Goal: Task Accomplishment & Management: Use online tool/utility

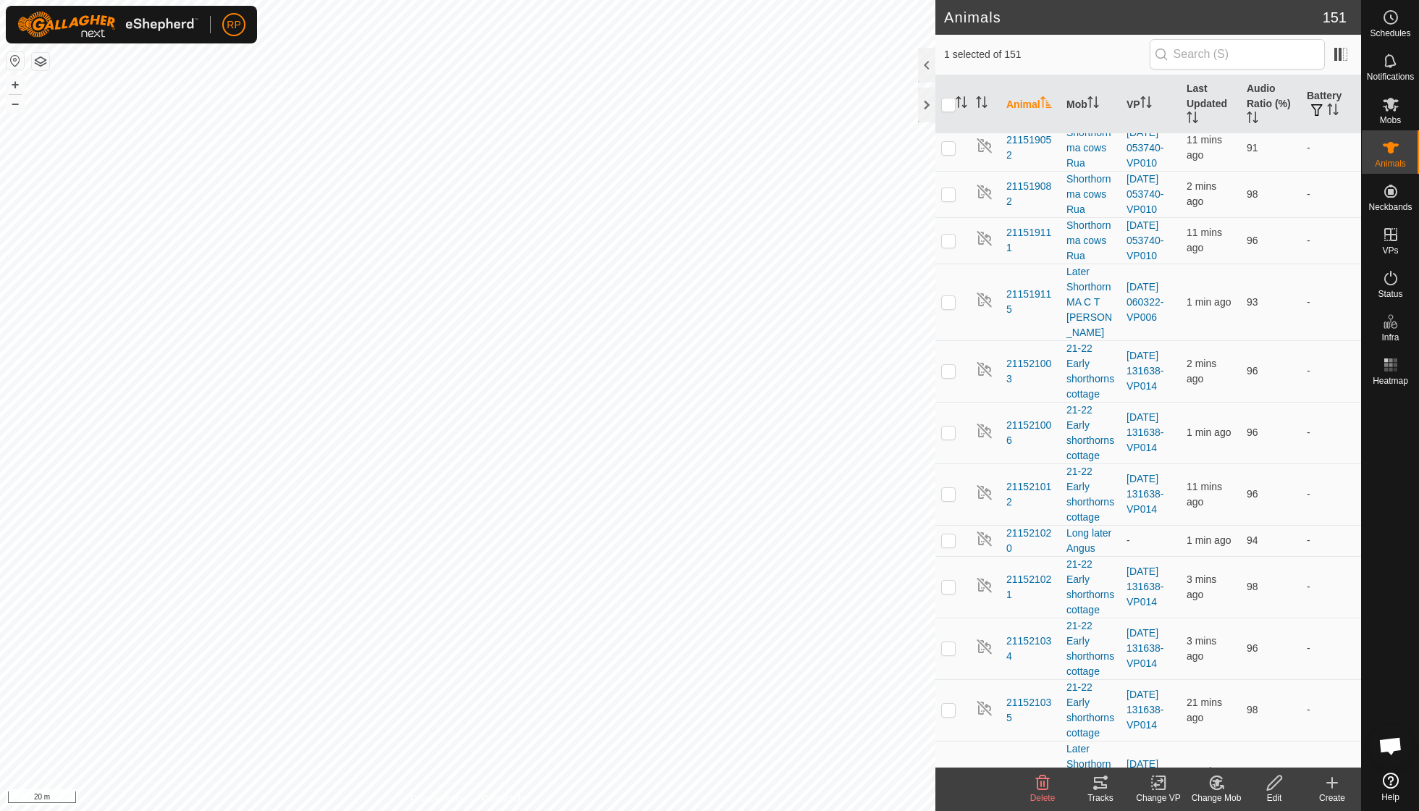
scroll to position [528, 0]
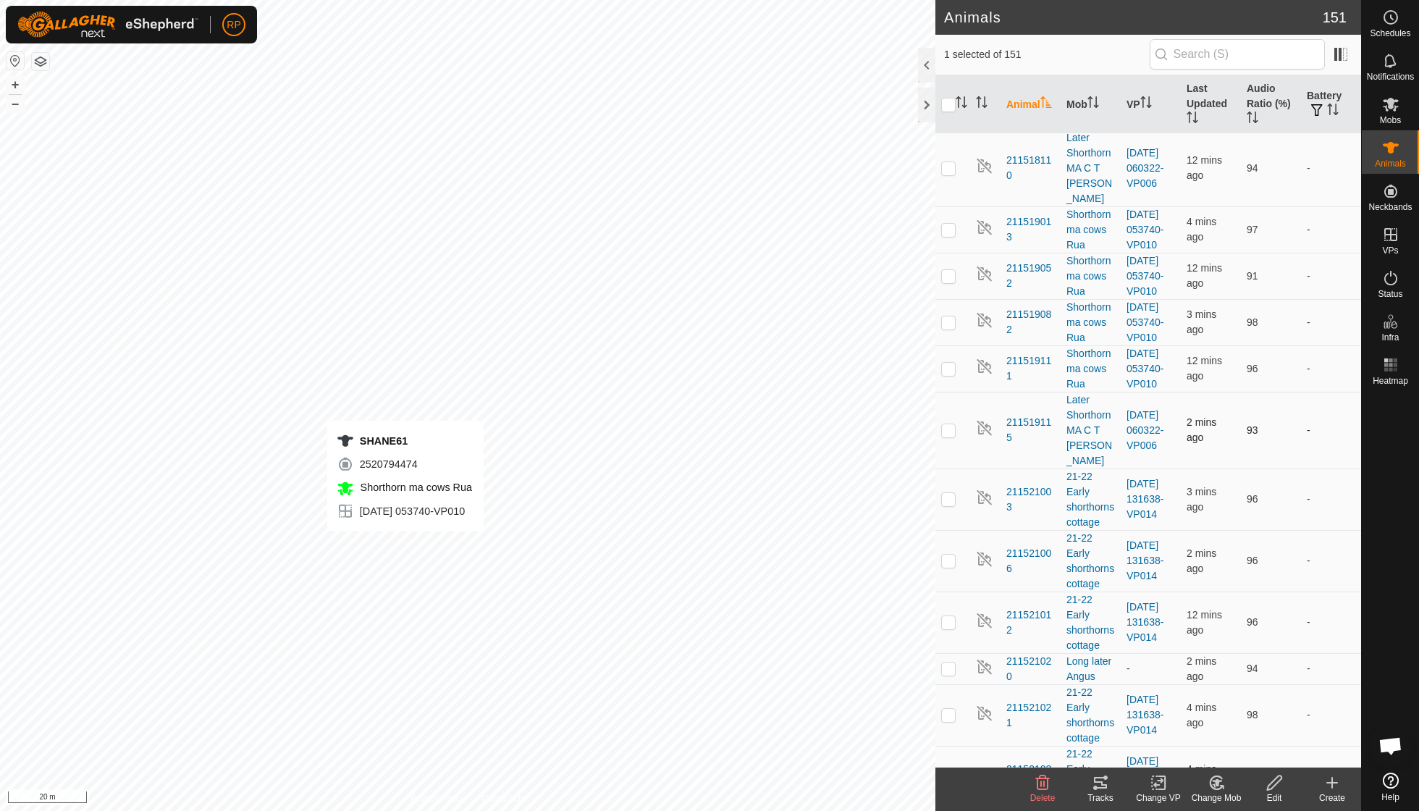
checkbox input "false"
click at [1210, 786] on icon at bounding box center [1216, 782] width 18 height 17
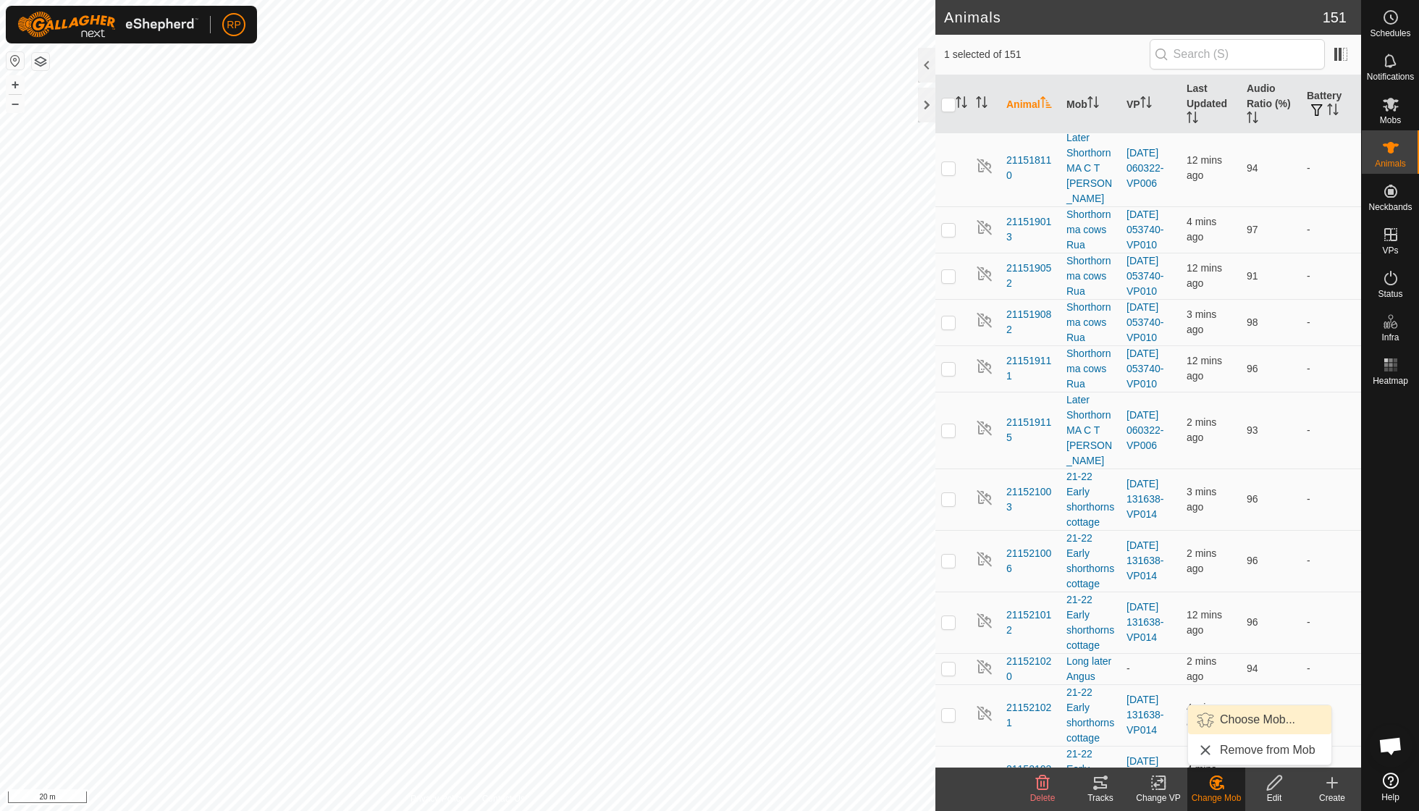
click at [1242, 722] on link "Choose Mob..." at bounding box center [1259, 719] width 143 height 29
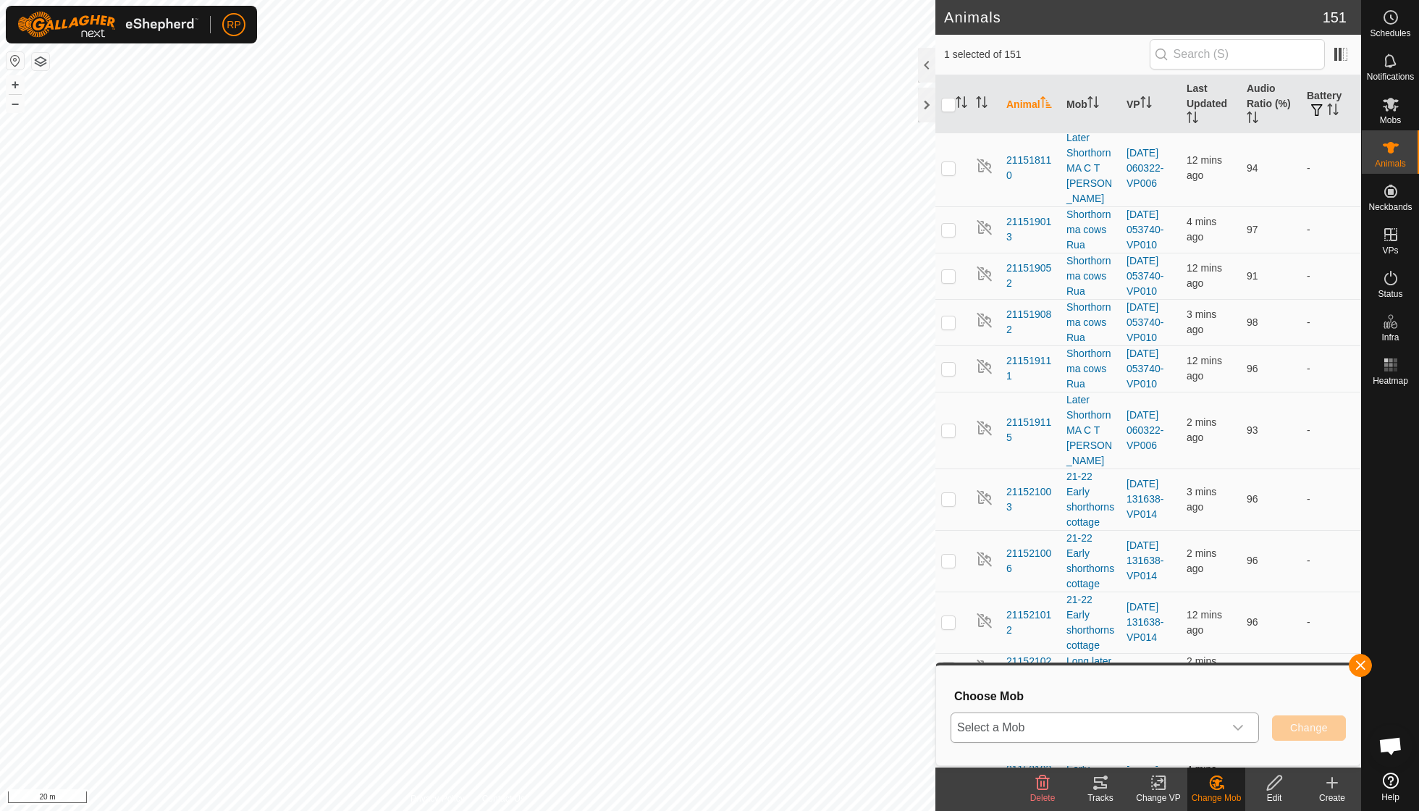
click at [1240, 725] on icon "dropdown trigger" at bounding box center [1238, 728] width 12 height 12
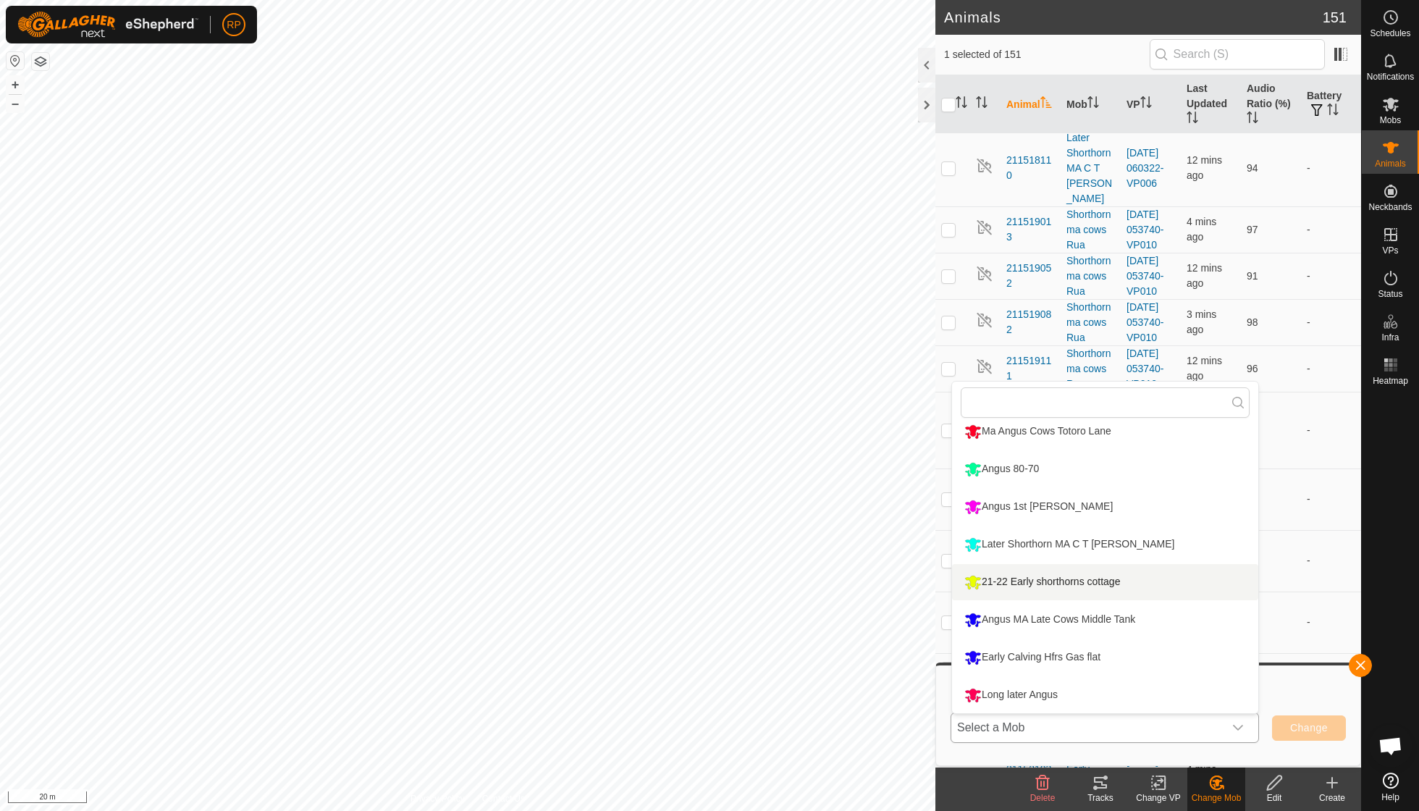
scroll to position [123, 0]
click at [1009, 689] on li "Long later Angus" at bounding box center [1105, 695] width 306 height 36
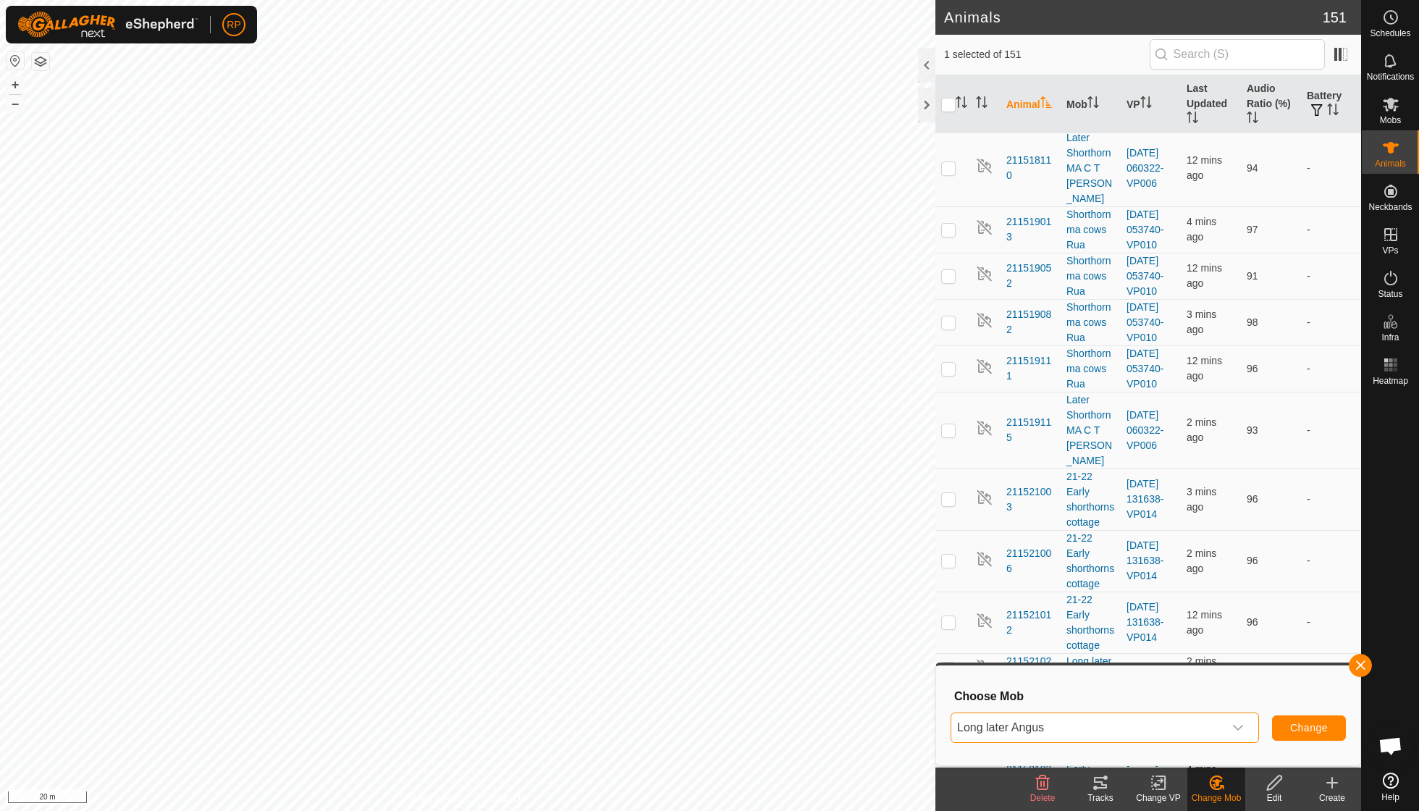
click at [1296, 727] on span "Change" at bounding box center [1309, 728] width 38 height 12
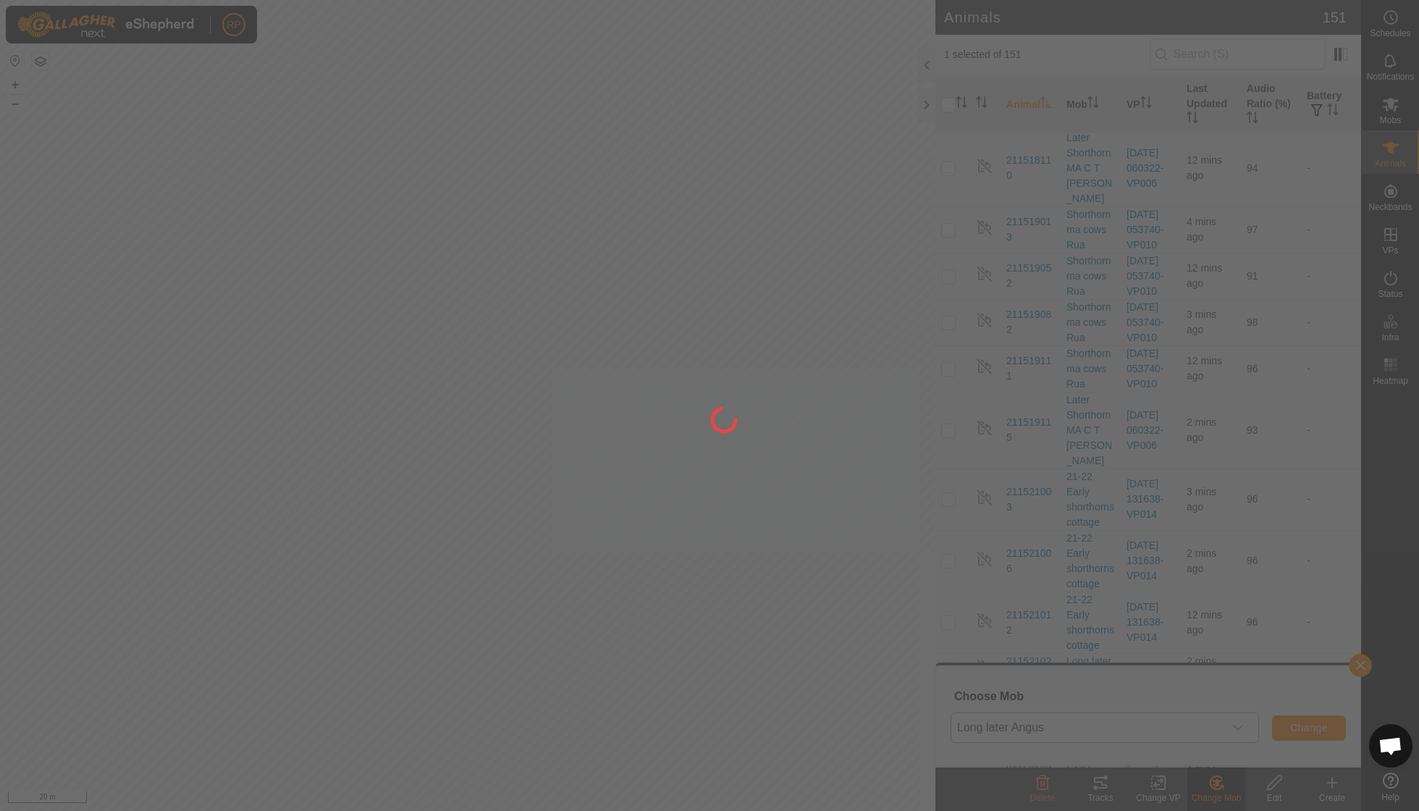
checkbox input "false"
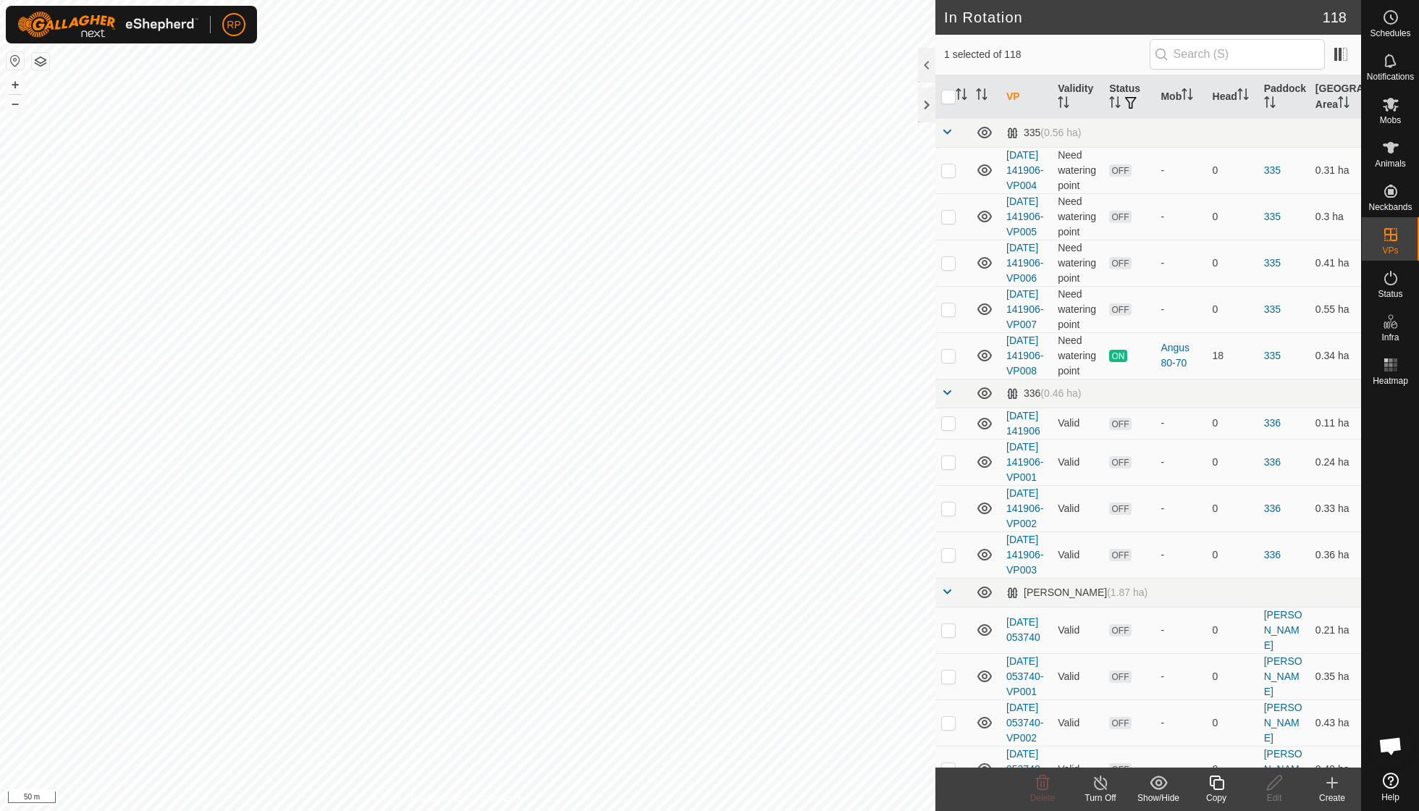
click at [1215, 779] on icon at bounding box center [1216, 782] width 18 height 17
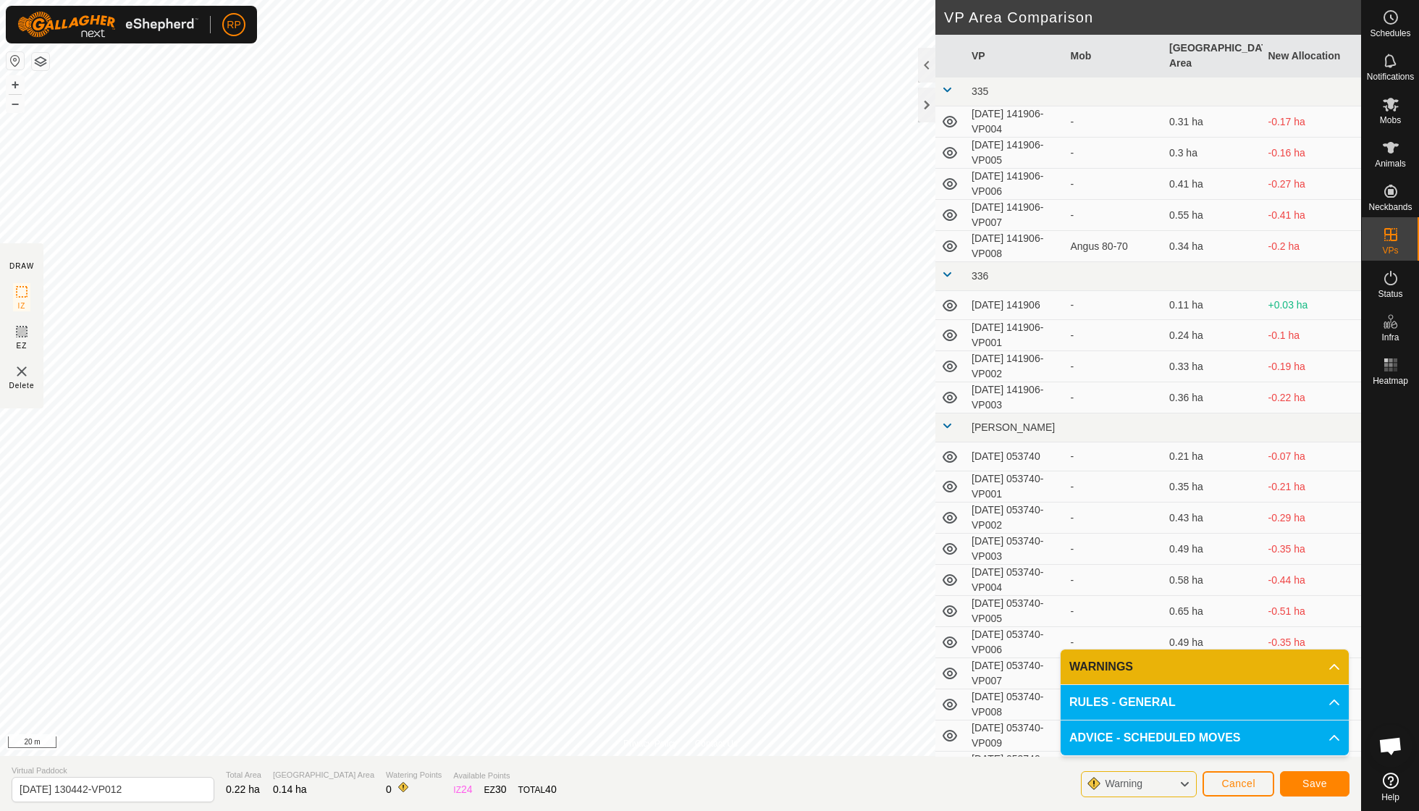
click at [1320, 779] on span "Save" at bounding box center [1314, 783] width 25 height 12
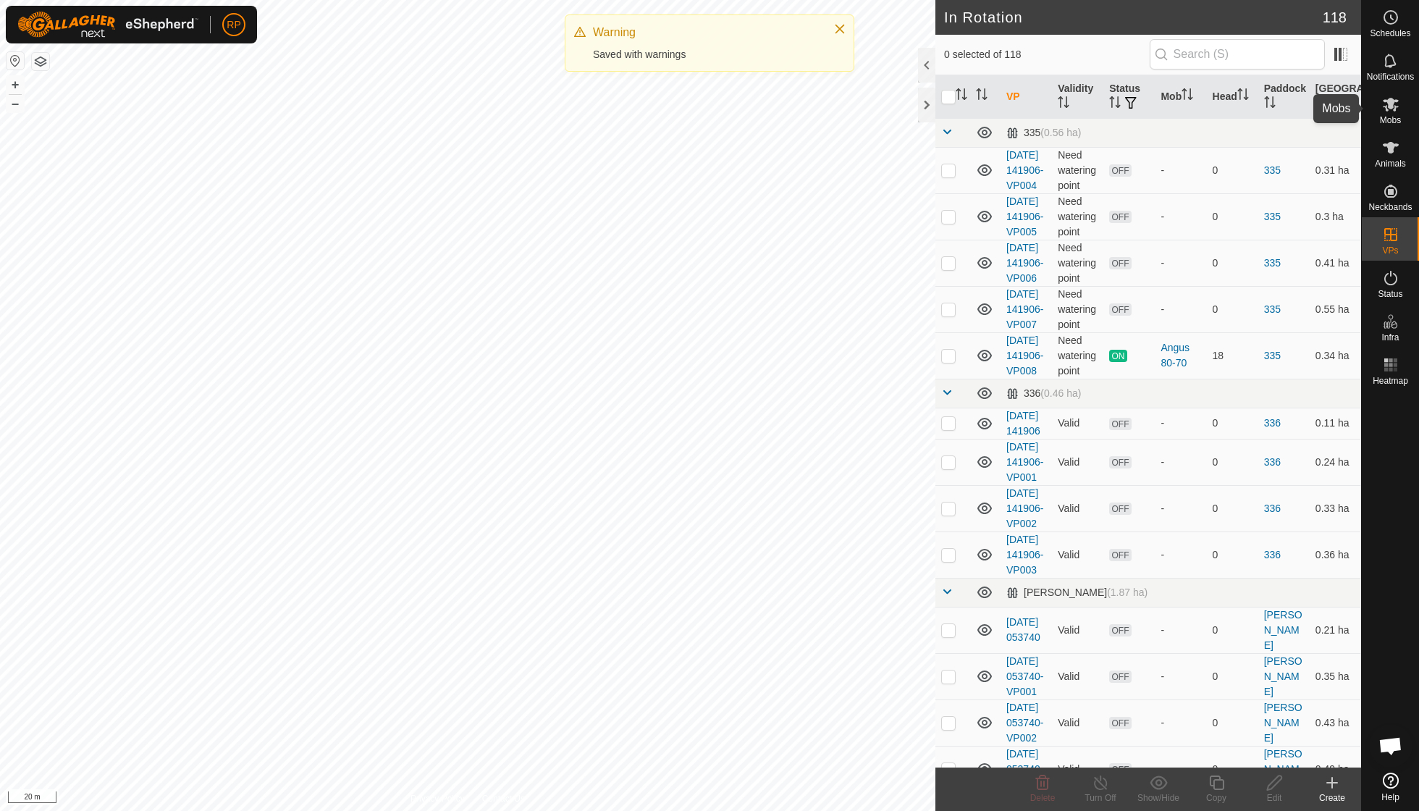
click at [1387, 116] on span "Mobs" at bounding box center [1390, 120] width 21 height 9
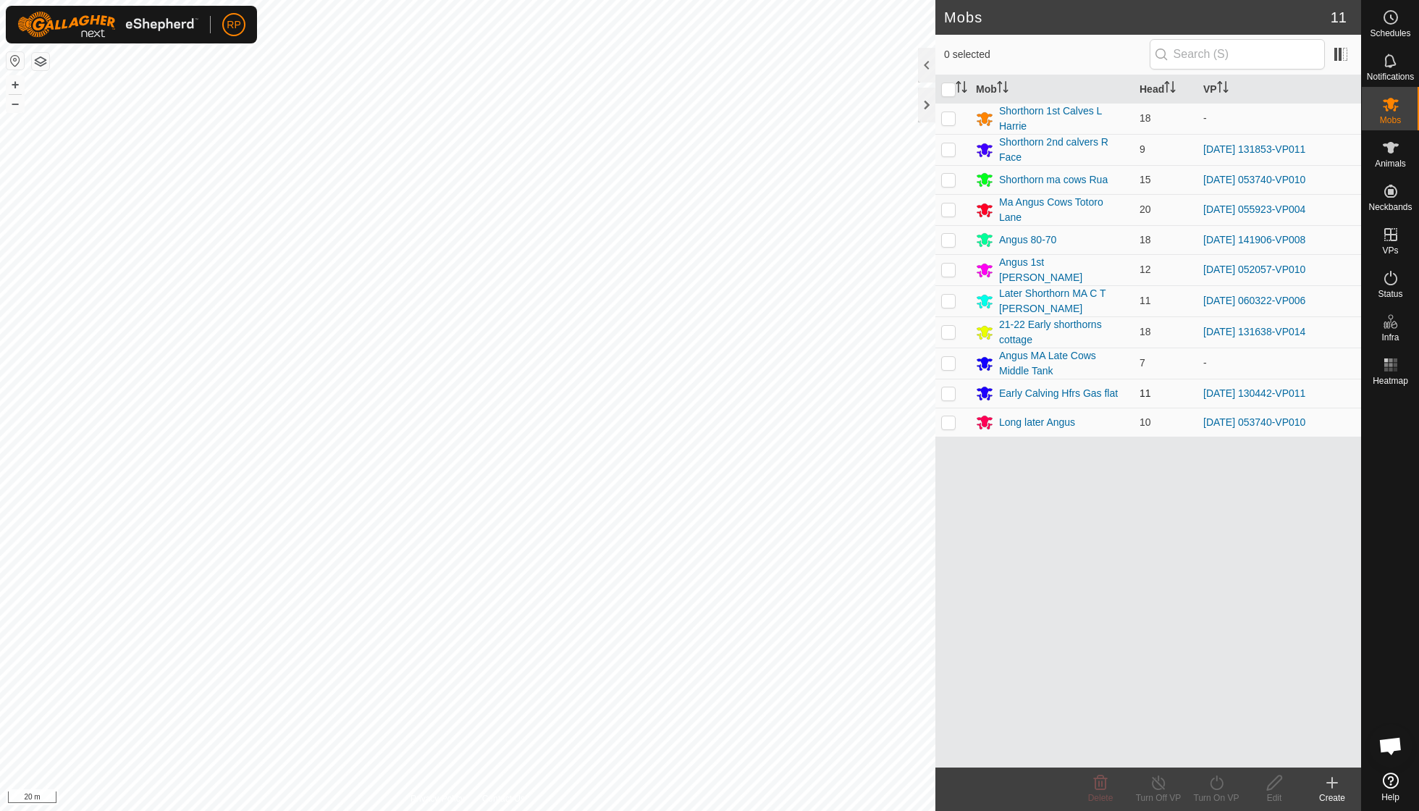
click at [950, 387] on p-checkbox at bounding box center [948, 393] width 14 height 12
checkbox input "true"
click at [1209, 786] on icon at bounding box center [1216, 782] width 18 height 17
click at [1219, 759] on link "Now" at bounding box center [1259, 749] width 143 height 29
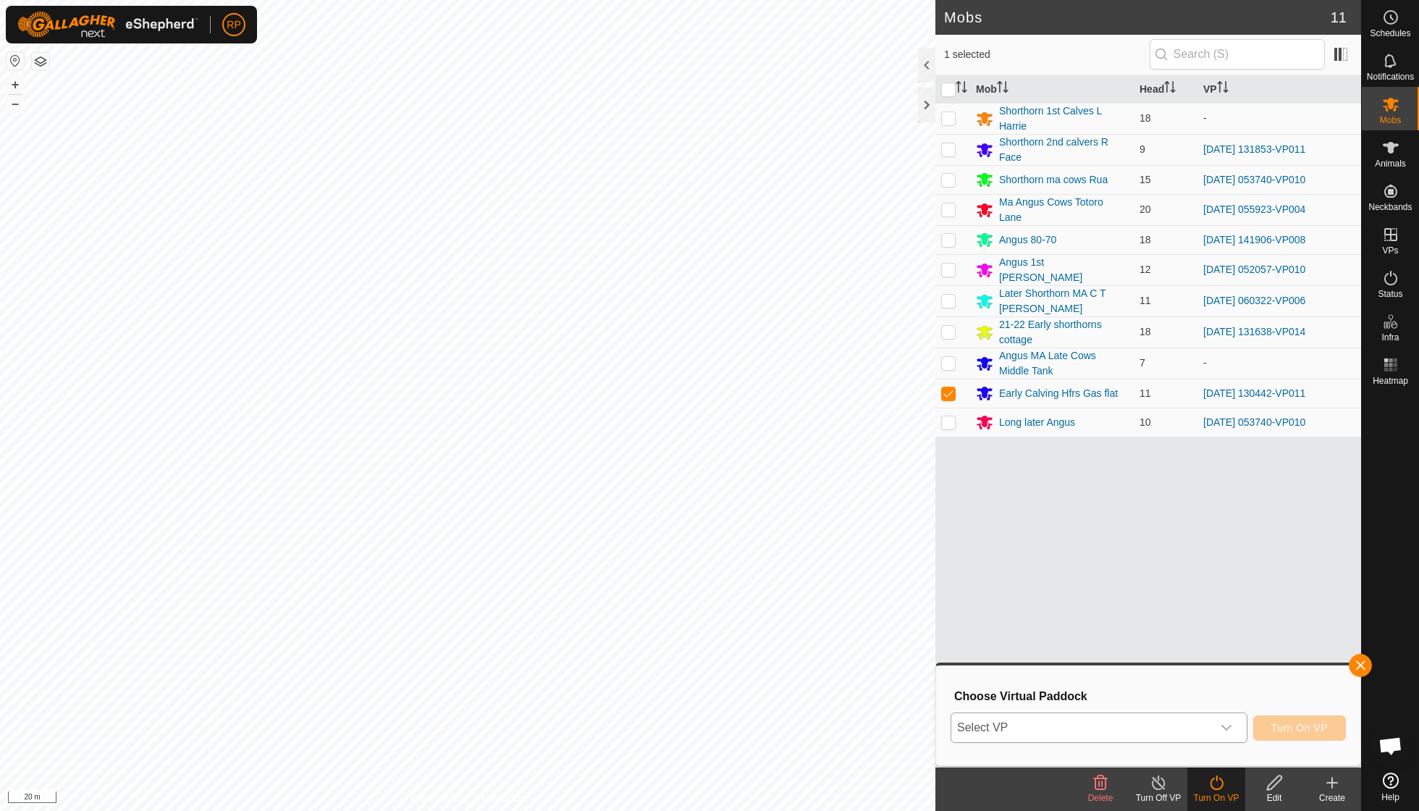
click at [1225, 730] on icon "dropdown trigger" at bounding box center [1226, 728] width 12 height 12
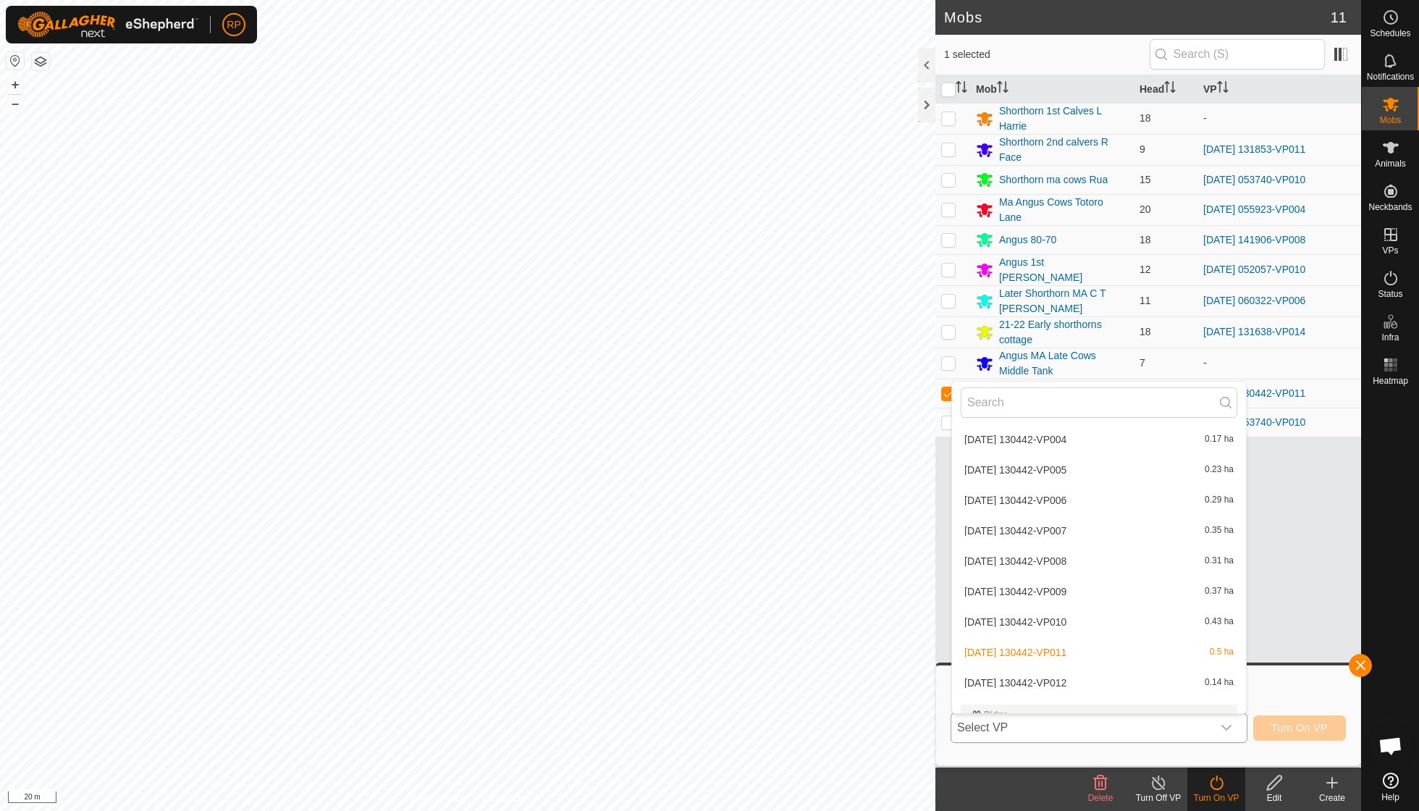
scroll to position [3142, 0]
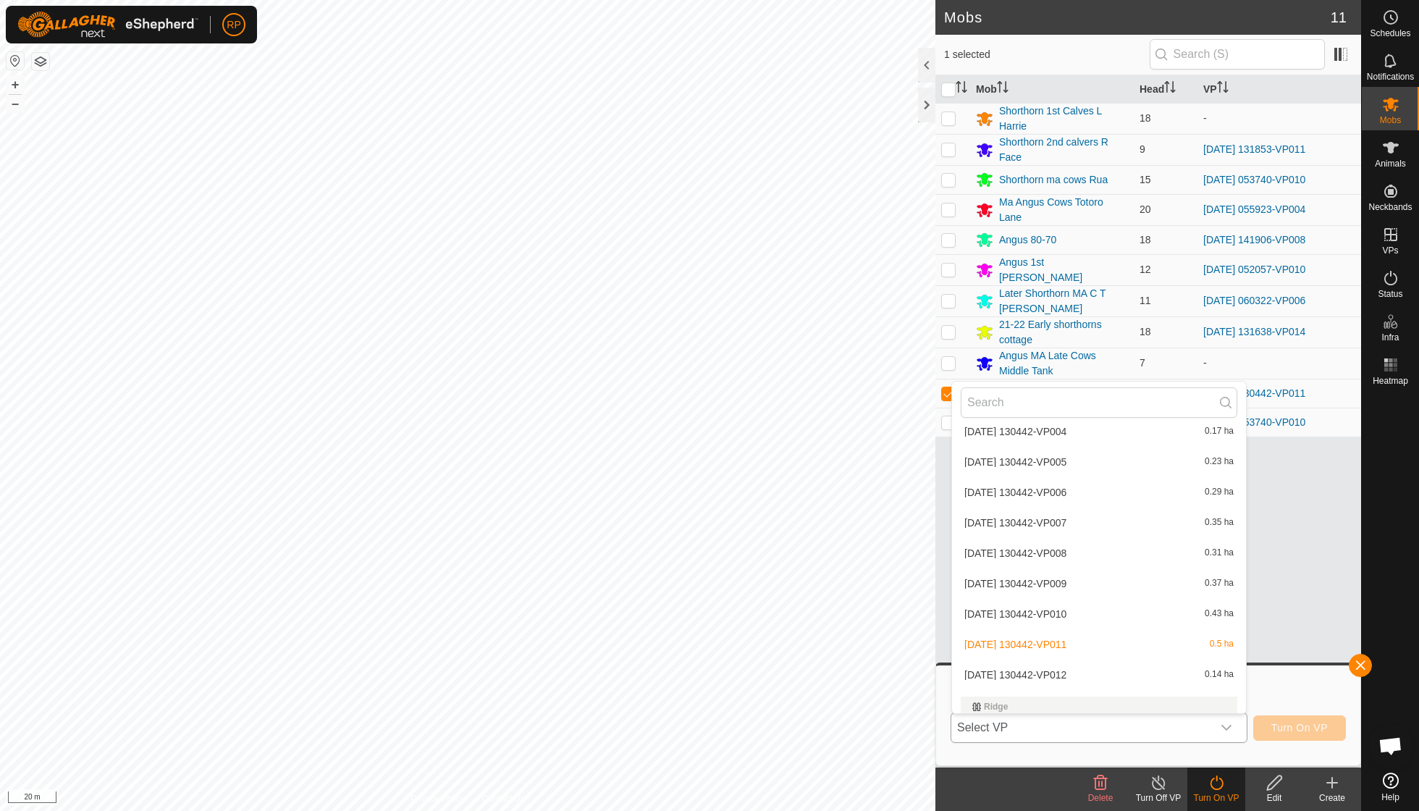
click at [1078, 660] on li "[DATE] 130442-VP012 0.14 ha" at bounding box center [1099, 674] width 294 height 29
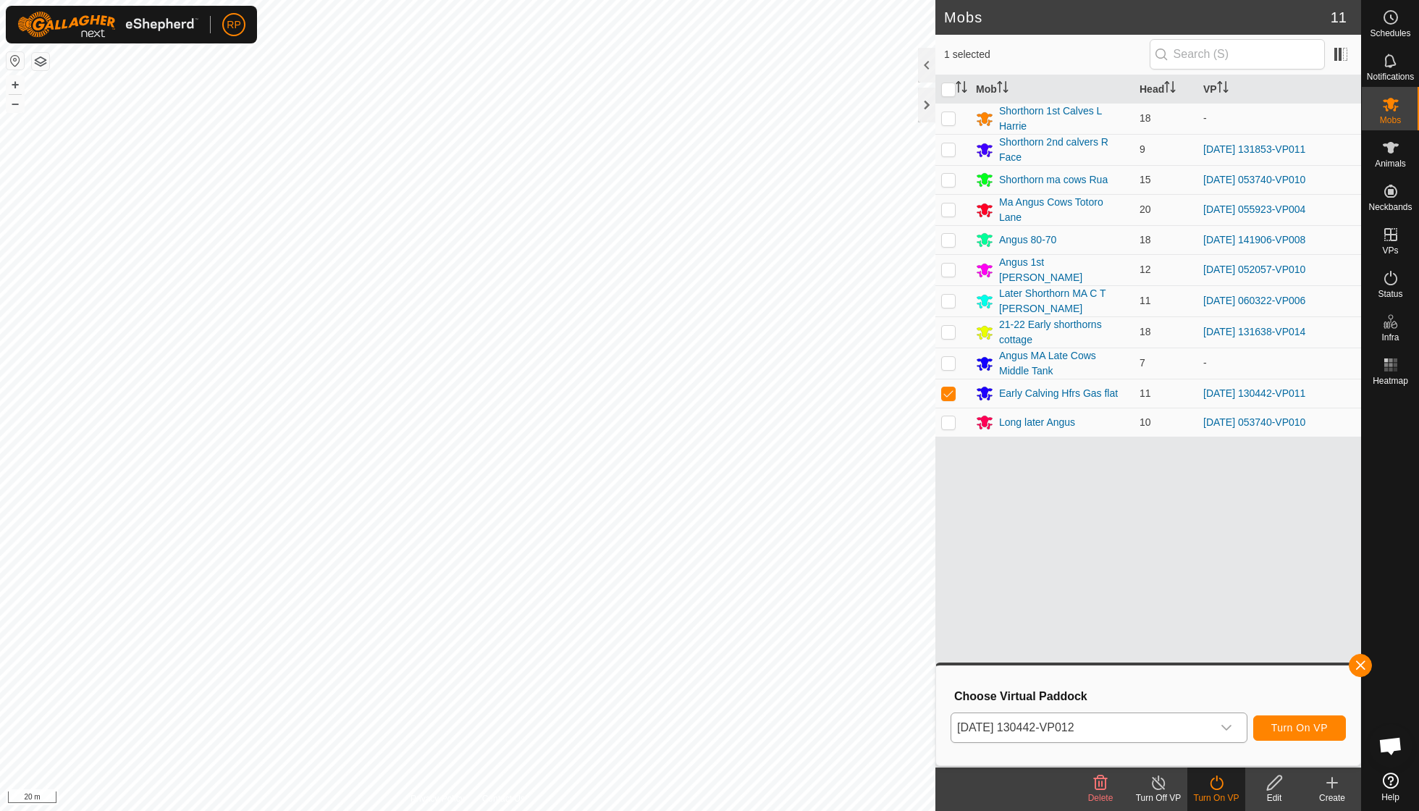
click at [1263, 732] on button "Turn On VP" at bounding box center [1299, 727] width 93 height 25
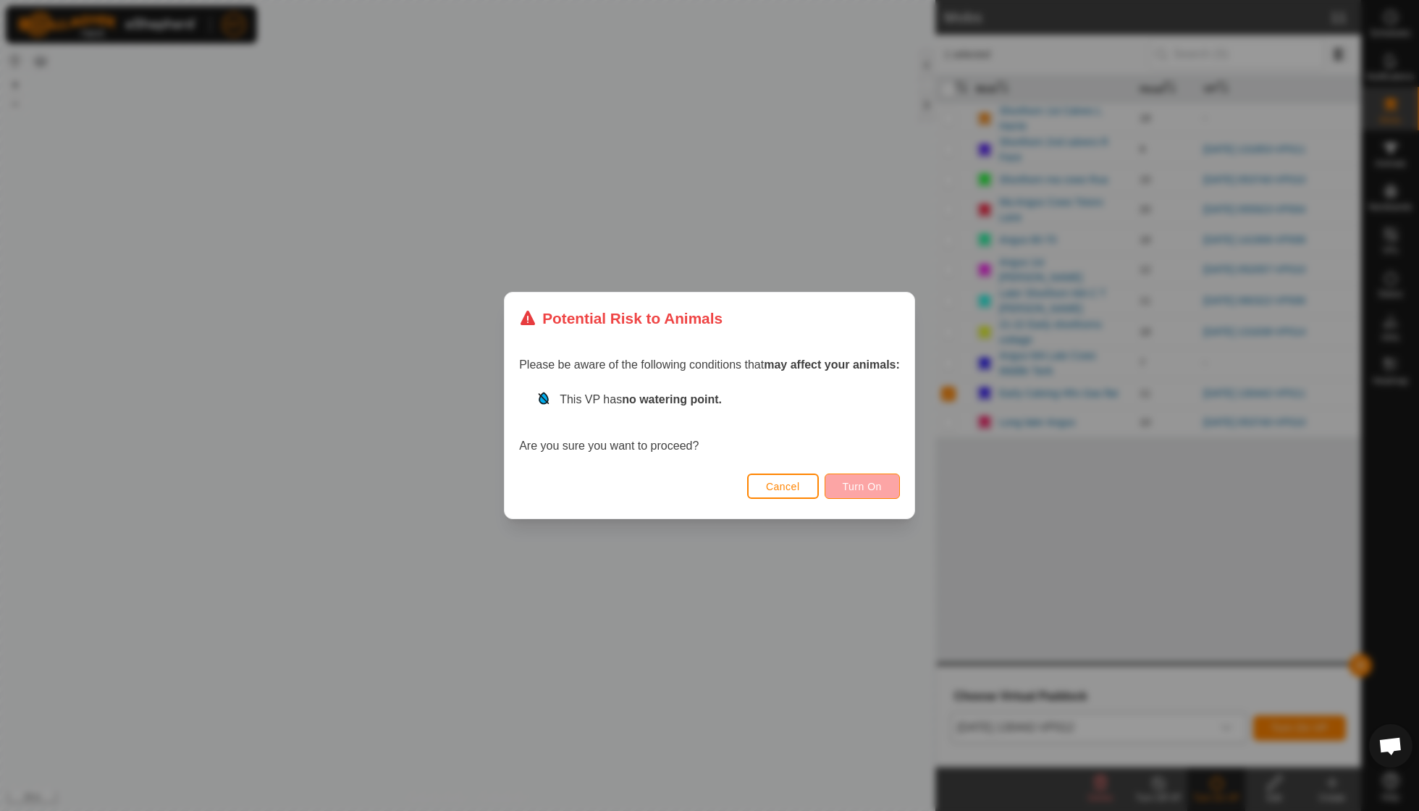
click at [869, 478] on button "Turn On" at bounding box center [861, 485] width 75 height 25
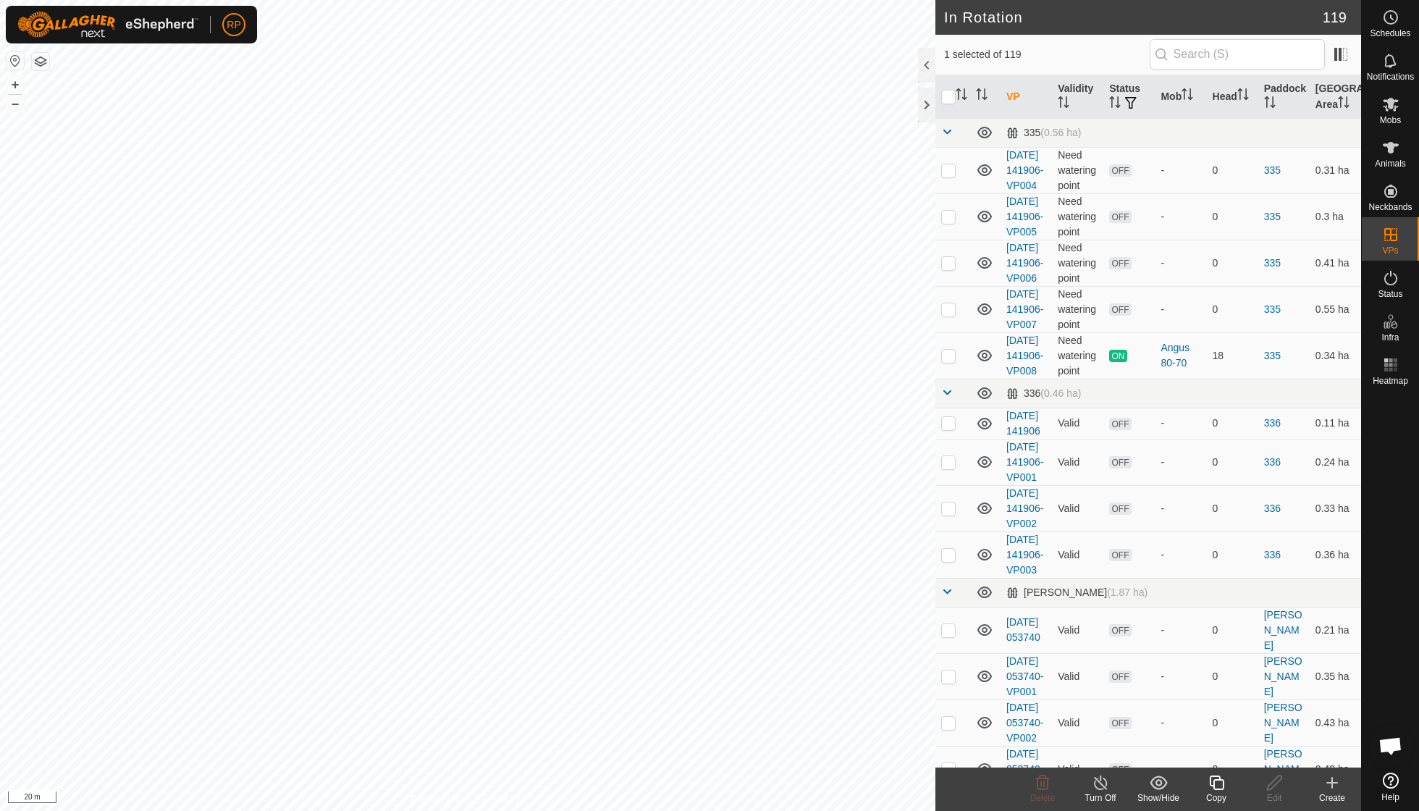
click at [1209, 777] on icon at bounding box center [1216, 782] width 18 height 17
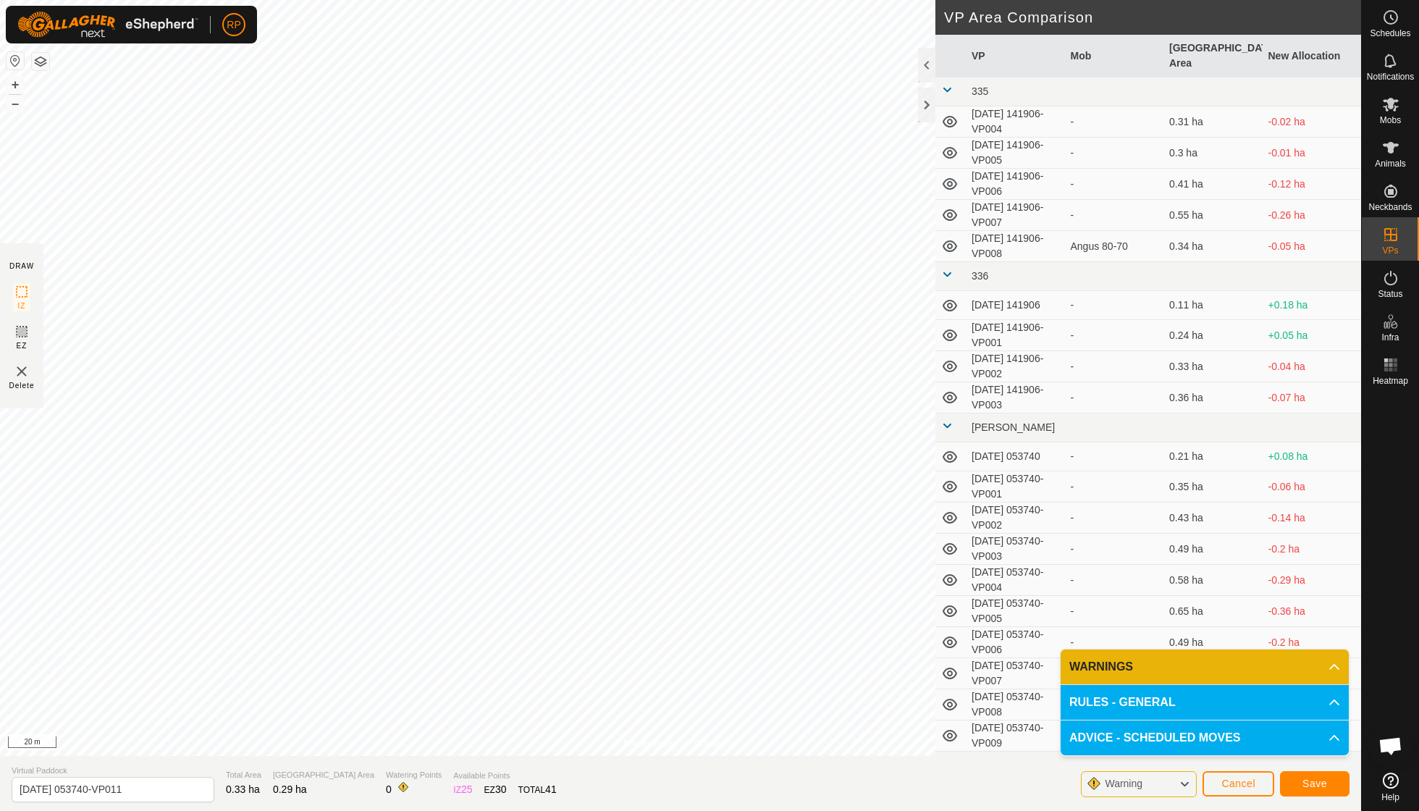
click at [1312, 782] on span "Save" at bounding box center [1314, 783] width 25 height 12
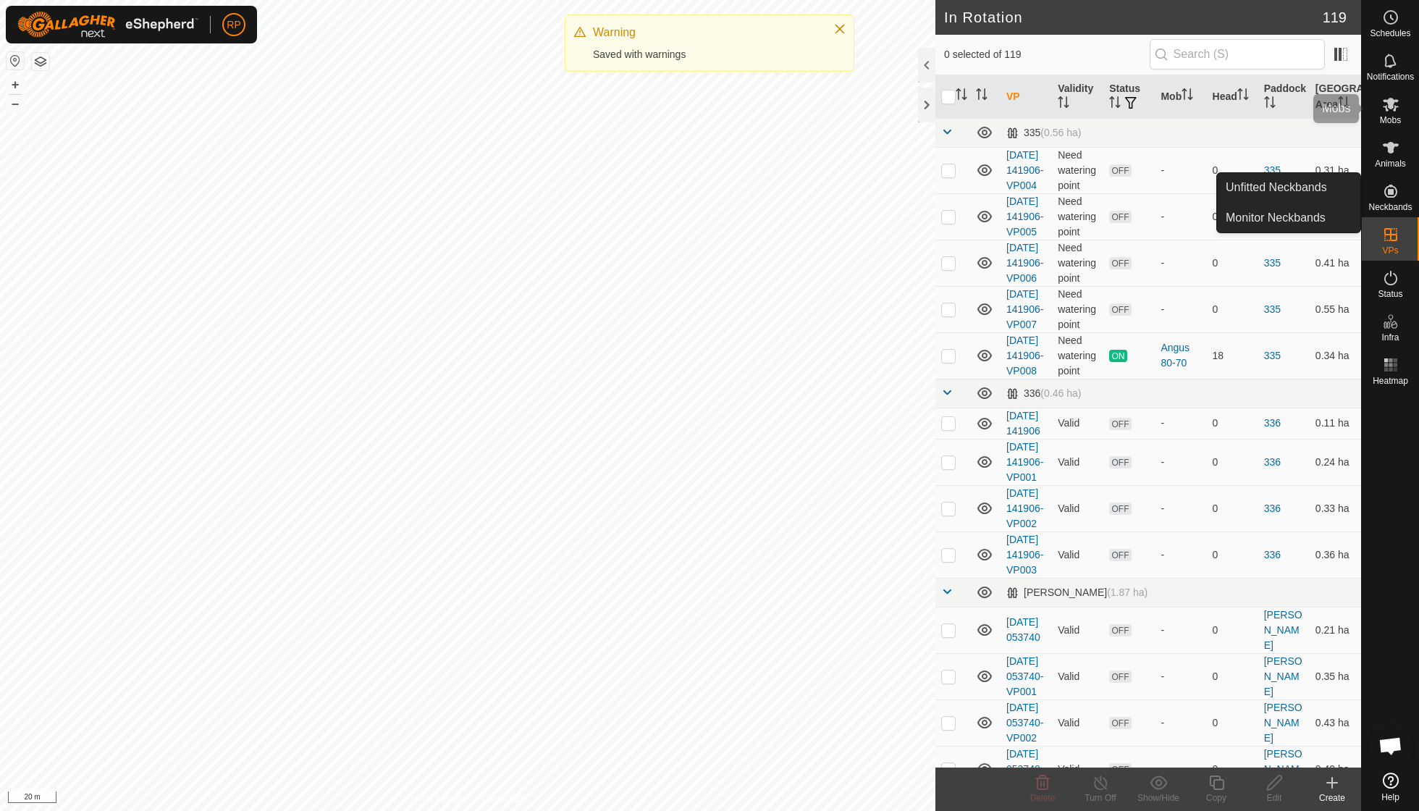
click at [1388, 117] on span "Mobs" at bounding box center [1390, 120] width 21 height 9
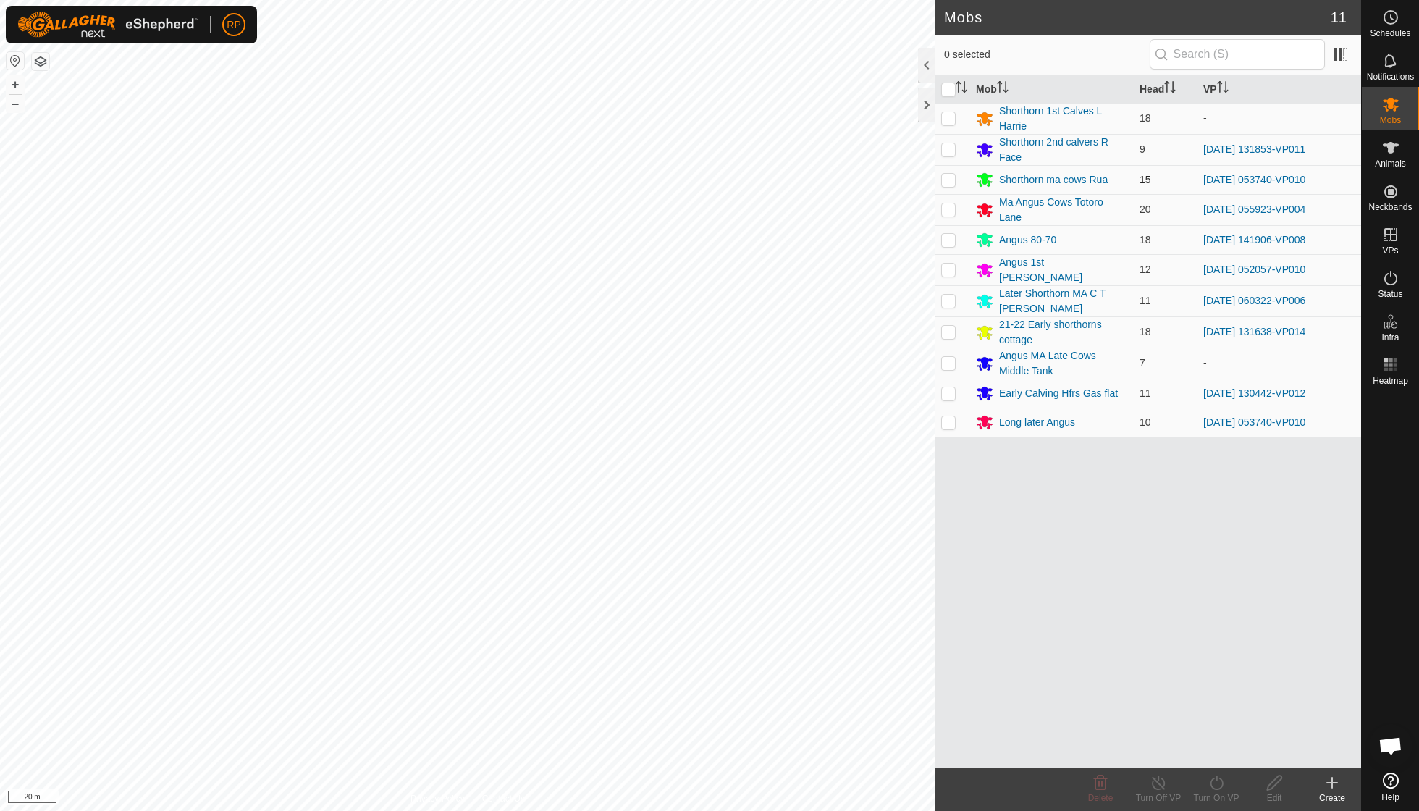
click at [950, 169] on td at bounding box center [952, 179] width 35 height 29
checkbox input "true"
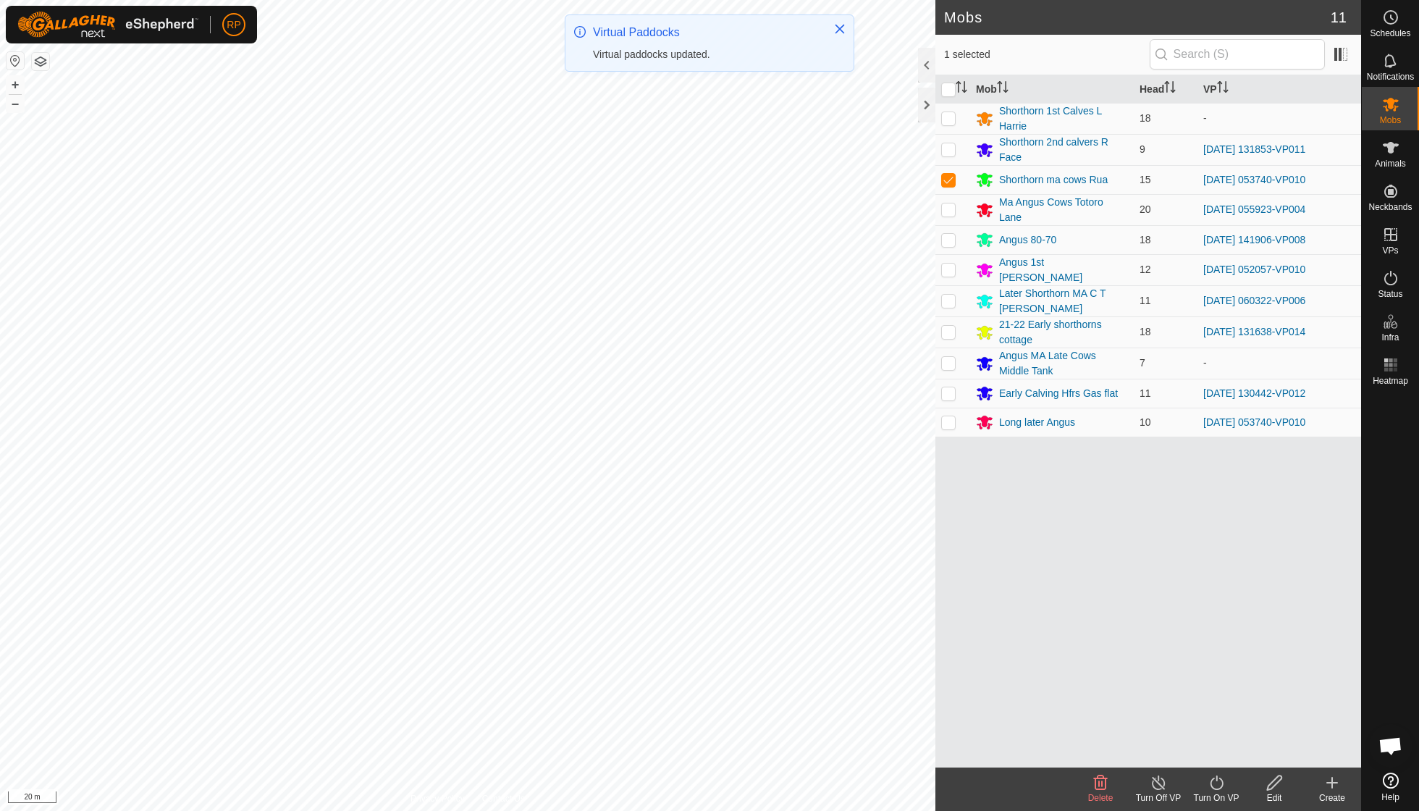
click at [1208, 782] on icon at bounding box center [1216, 782] width 18 height 17
click at [1212, 756] on link "Now" at bounding box center [1259, 749] width 143 height 29
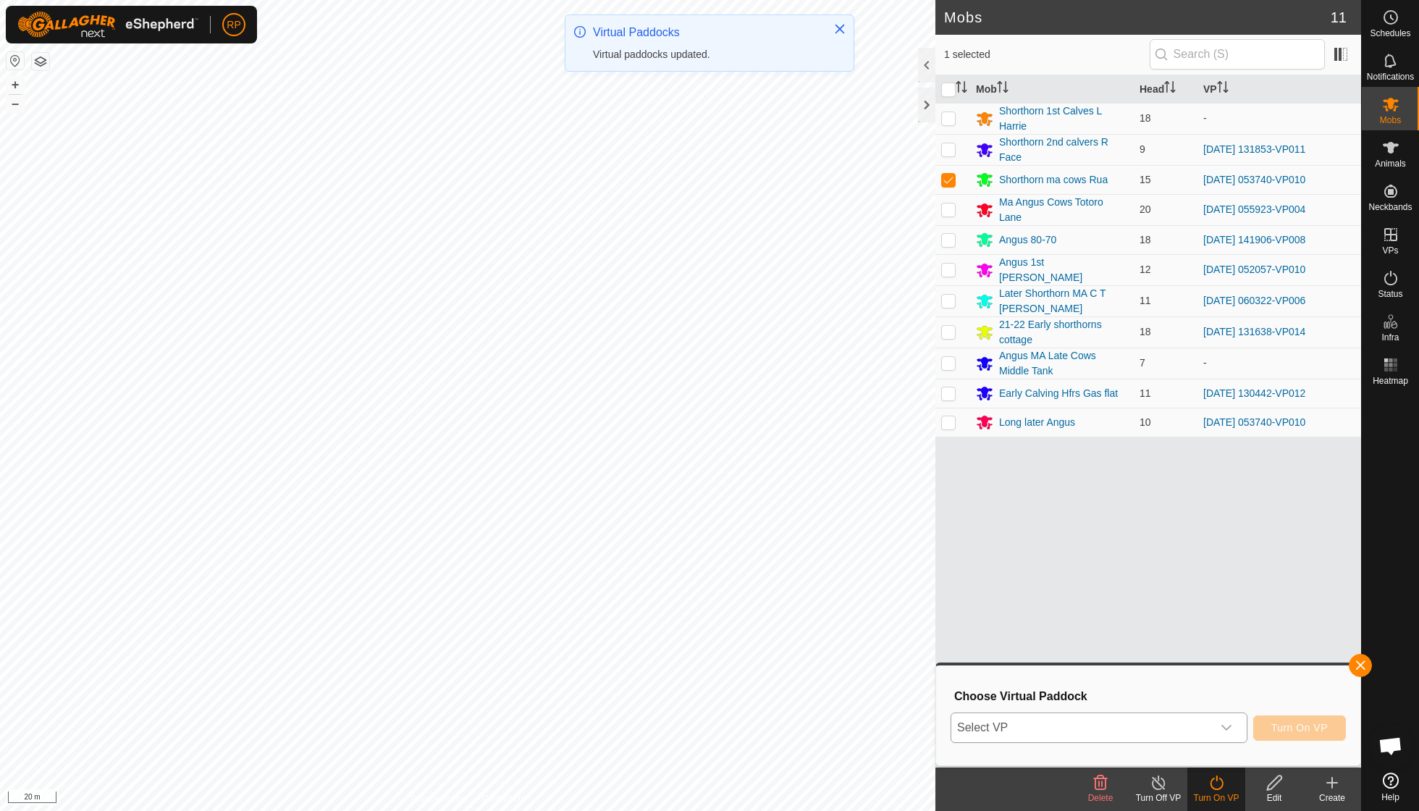
click at [1220, 728] on icon "dropdown trigger" at bounding box center [1226, 728] width 12 height 12
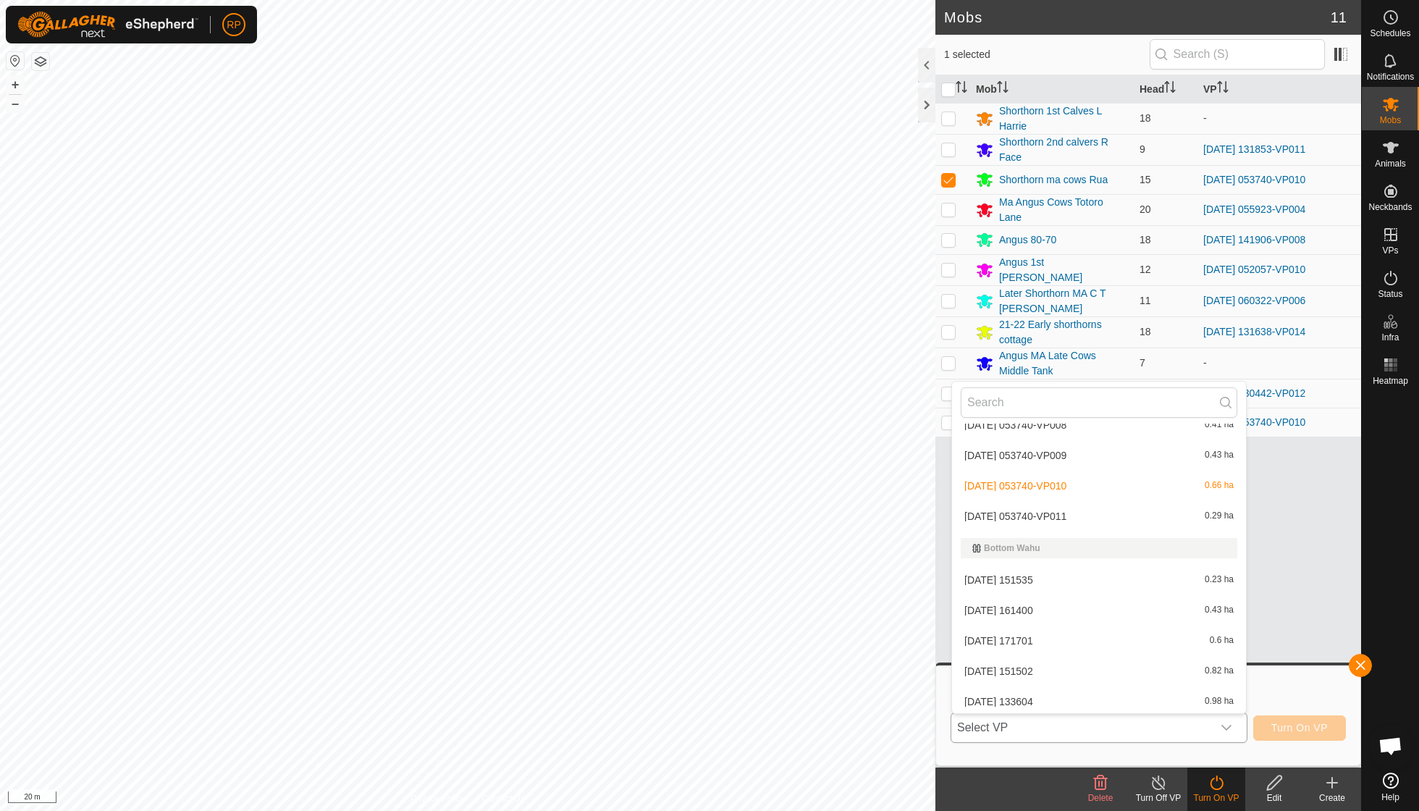
scroll to position [594, 0]
click at [1073, 538] on li "[DATE] 053740-VP011 0.29 ha" at bounding box center [1099, 551] width 294 height 29
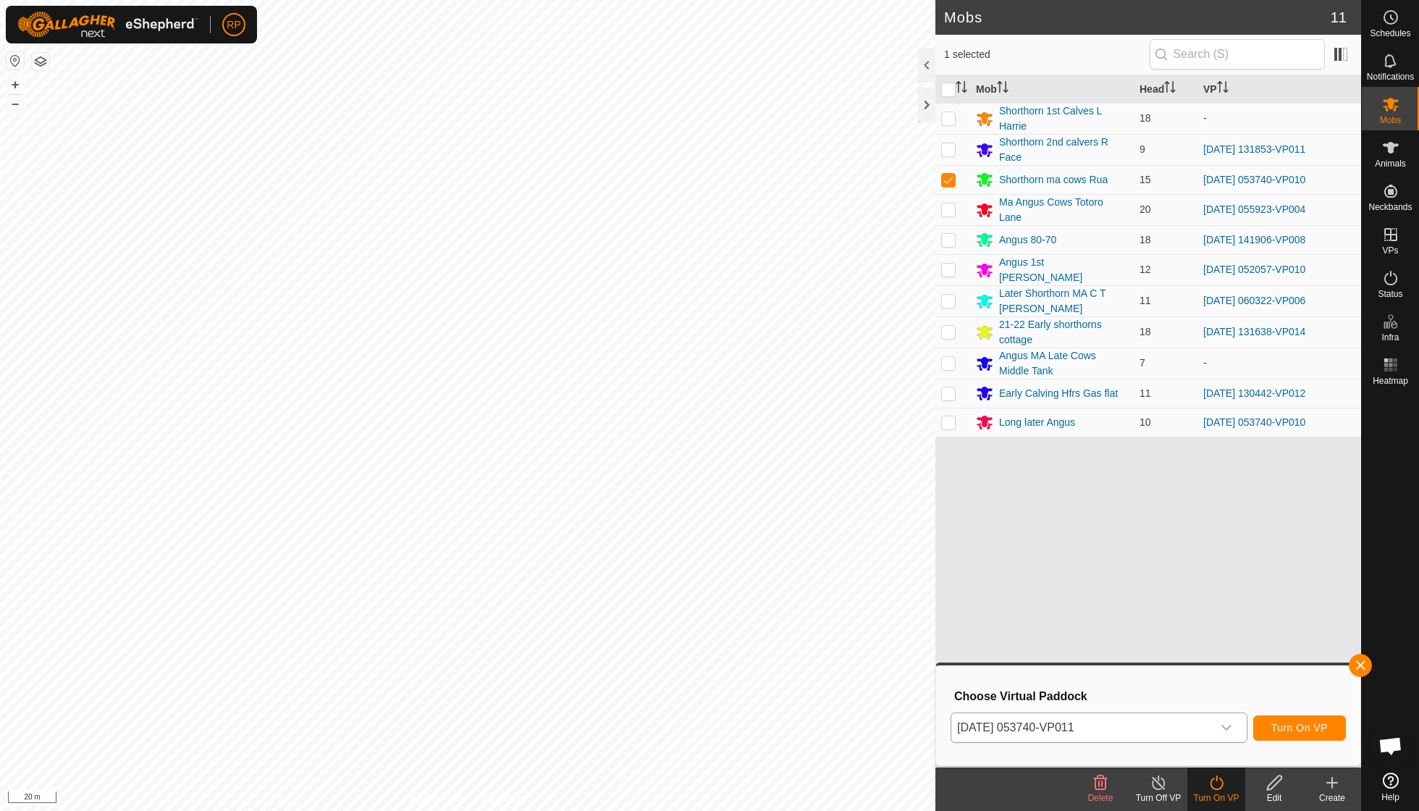
click at [1289, 725] on span "Turn On VP" at bounding box center [1299, 728] width 56 height 12
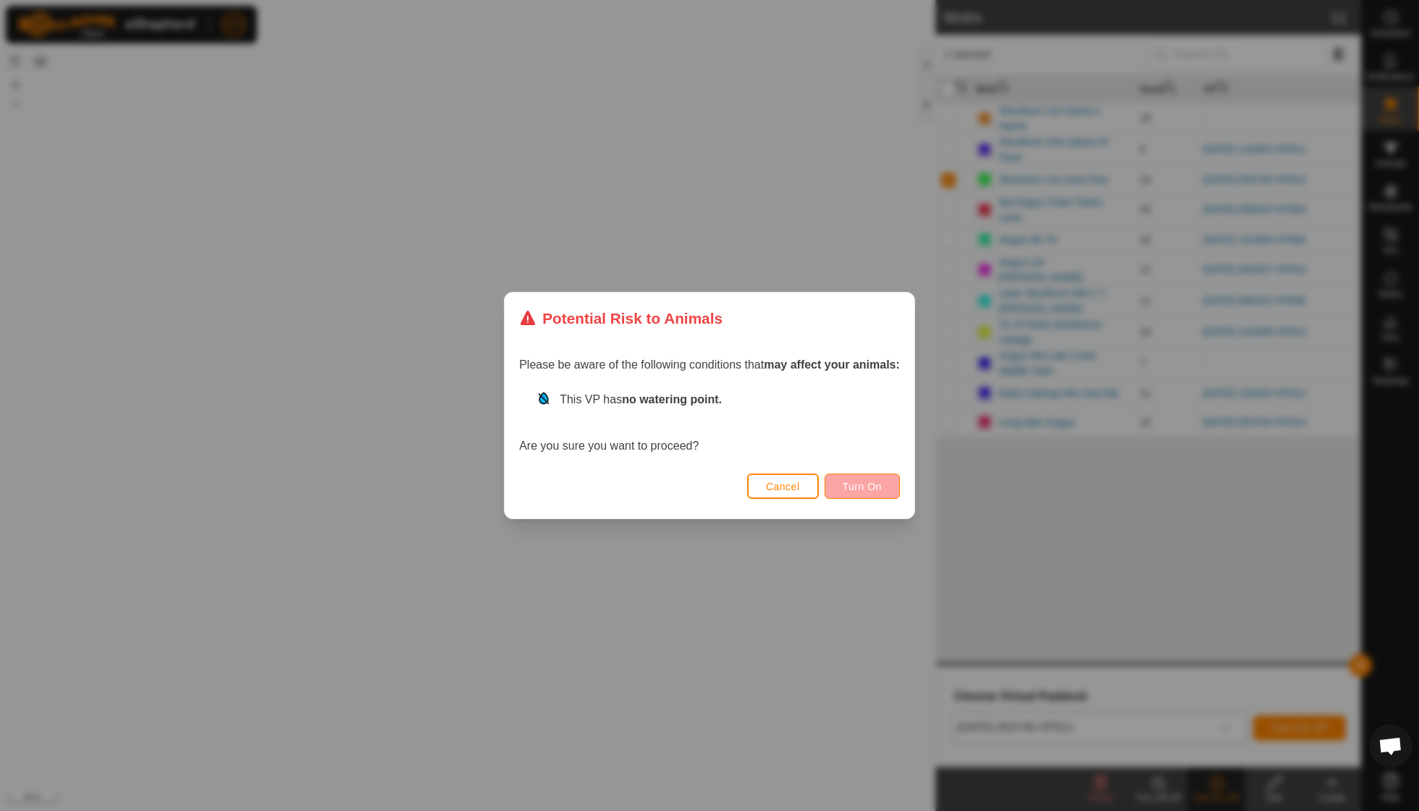
click at [858, 492] on button "Turn On" at bounding box center [861, 485] width 75 height 25
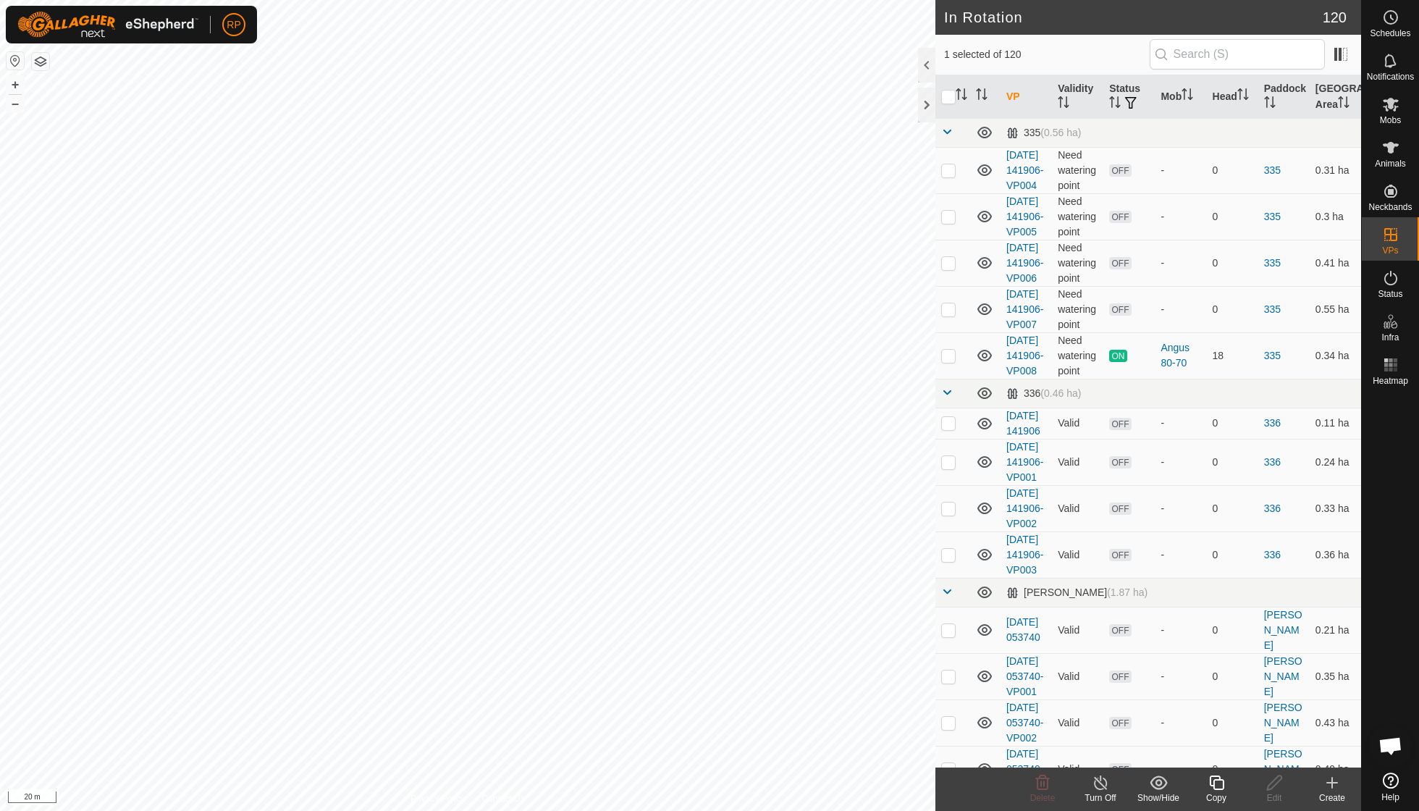
click at [1228, 790] on copy-svg-icon at bounding box center [1216, 782] width 58 height 17
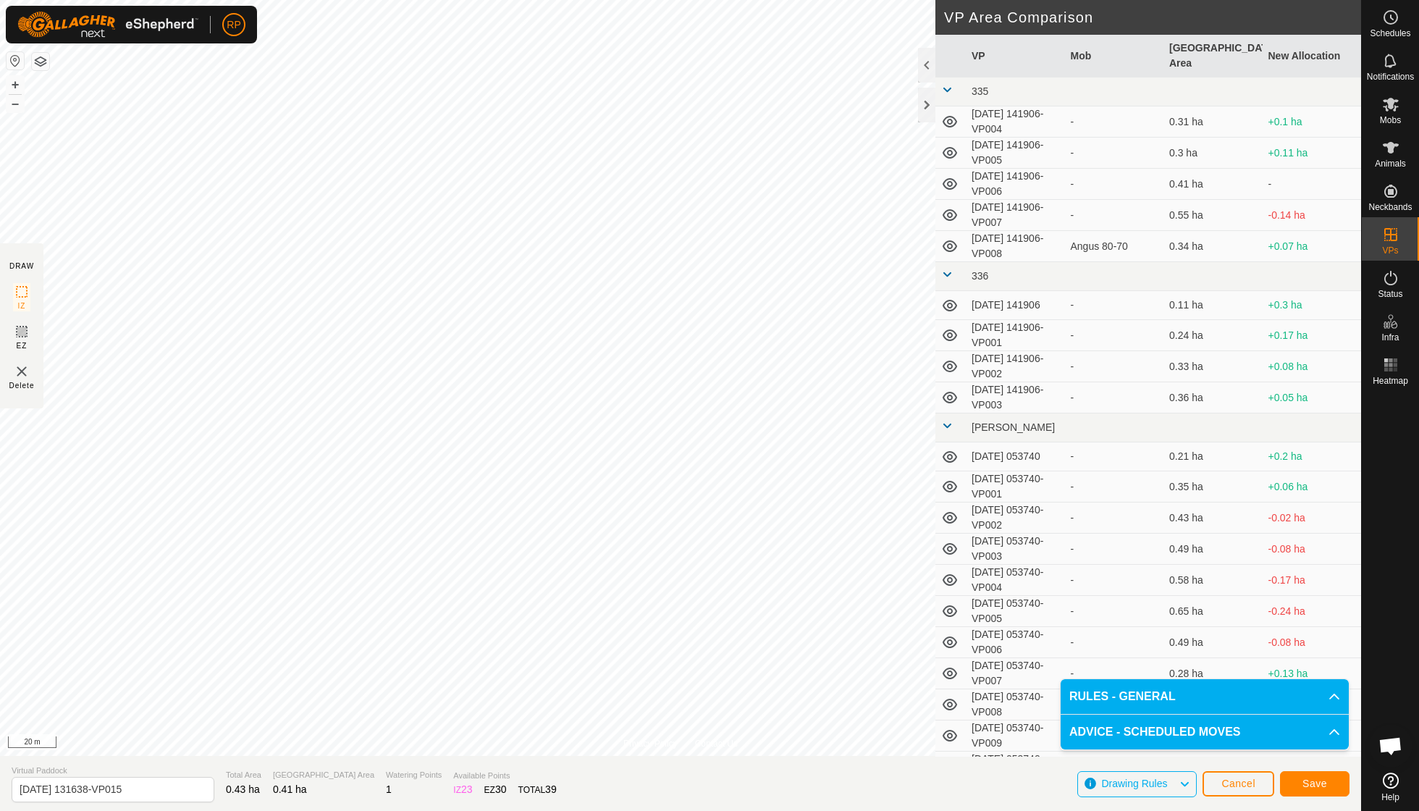
click at [1313, 785] on span "Save" at bounding box center [1314, 783] width 25 height 12
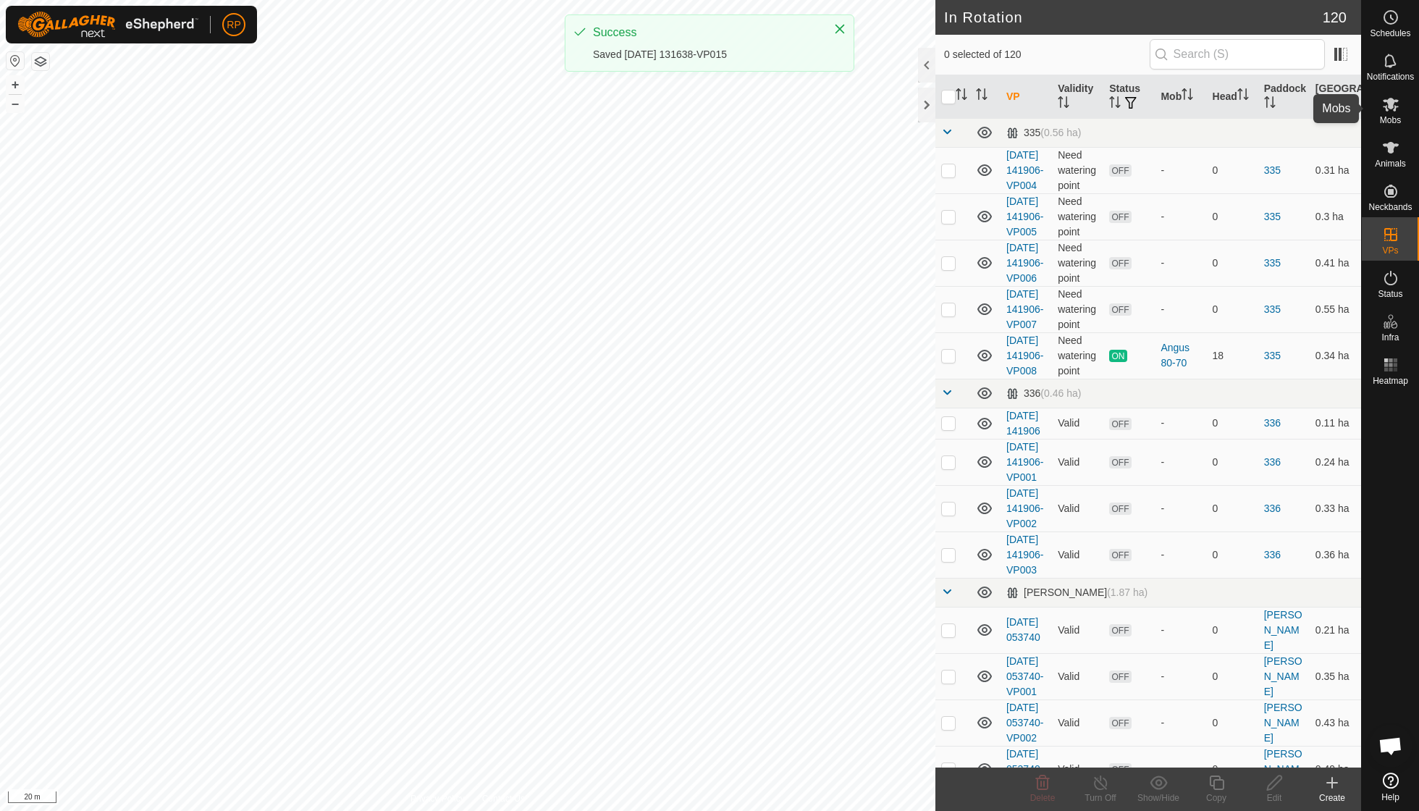
click at [1390, 109] on icon at bounding box center [1390, 105] width 16 height 14
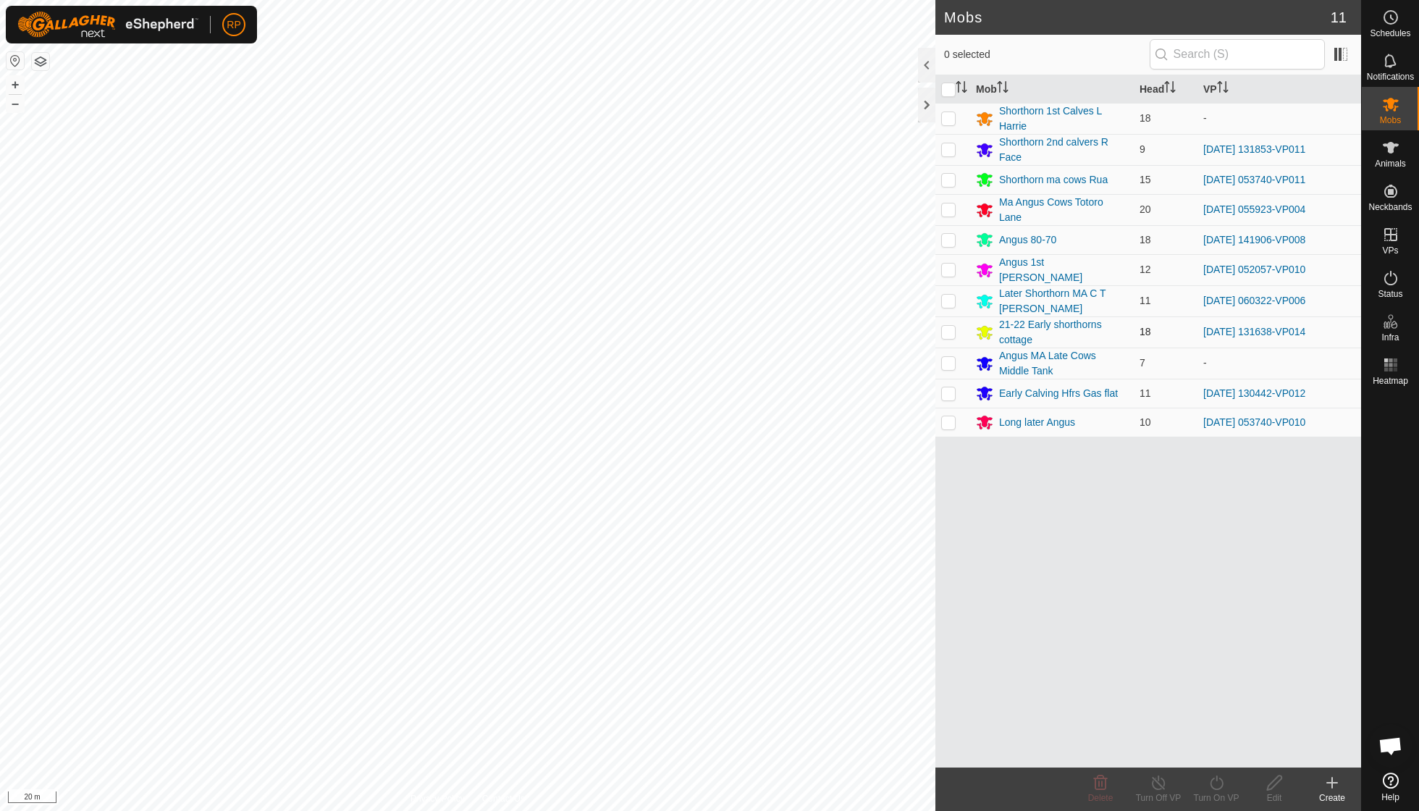
click at [950, 328] on p-checkbox at bounding box center [948, 332] width 14 height 12
checkbox input "true"
click at [1216, 786] on icon at bounding box center [1216, 782] width 18 height 17
click at [1208, 751] on link "Now" at bounding box center [1259, 749] width 143 height 29
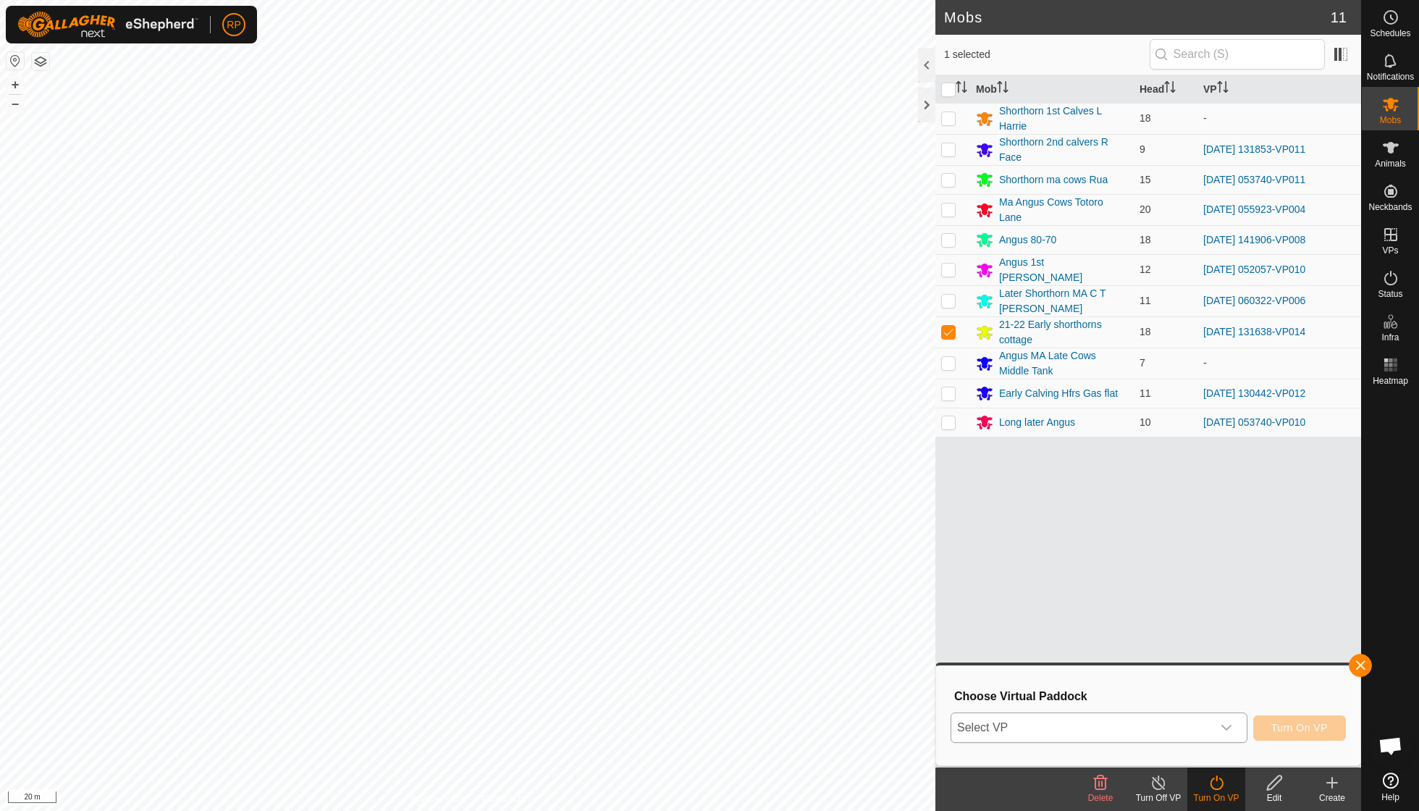
click at [1228, 727] on icon "dropdown trigger" at bounding box center [1226, 728] width 12 height 12
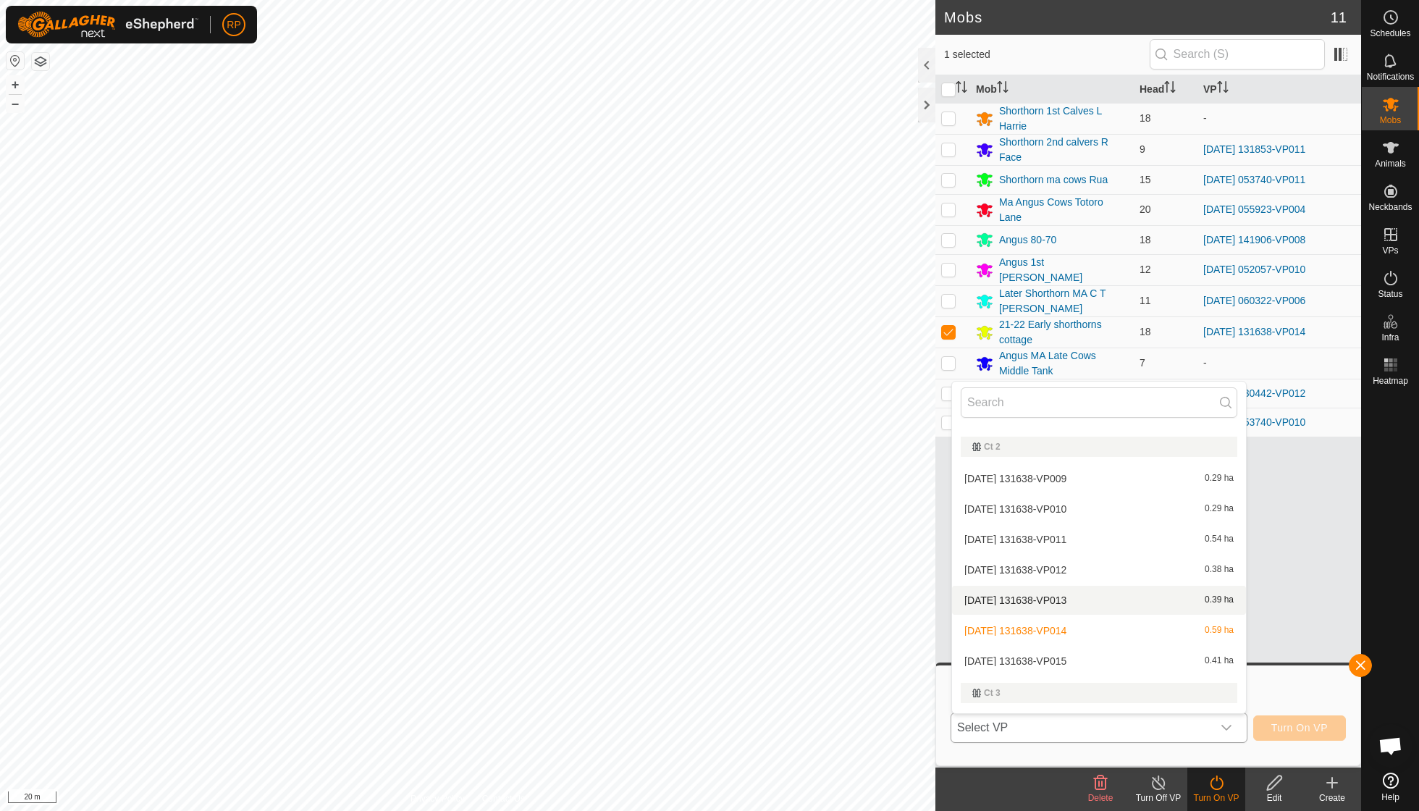
scroll to position [1293, 0]
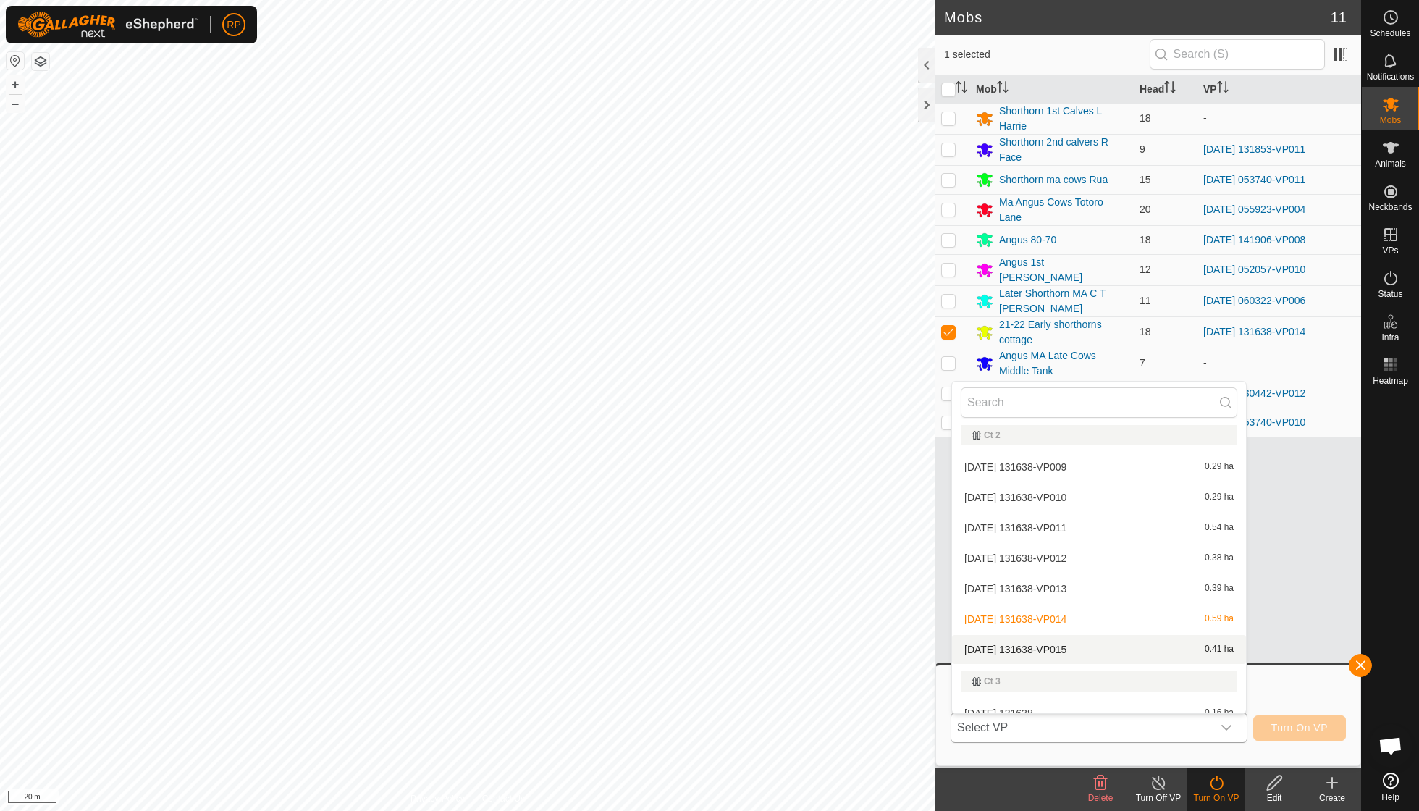
click at [1080, 635] on li "[DATE] 131638-VP015 0.41 ha" at bounding box center [1099, 649] width 294 height 29
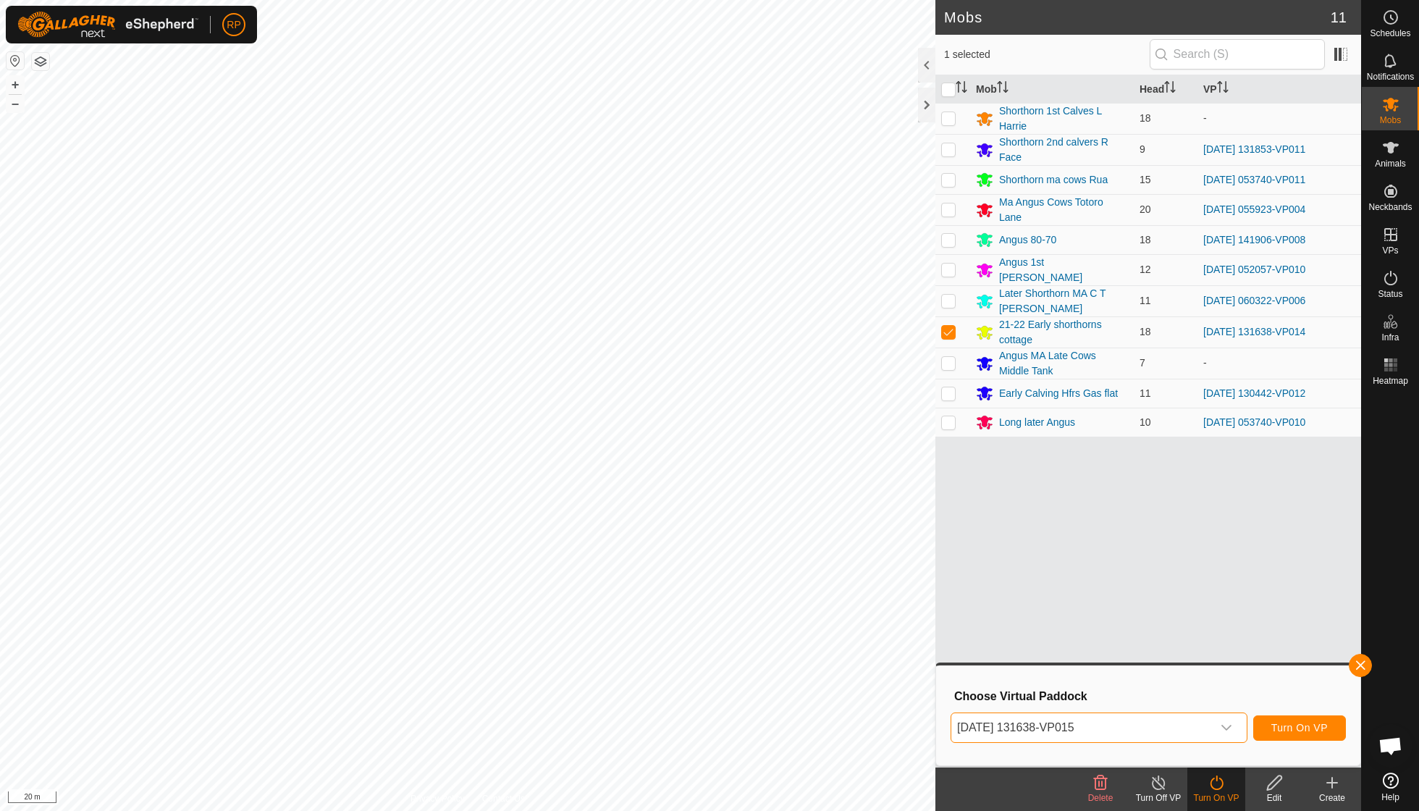
click at [1284, 724] on span "Turn On VP" at bounding box center [1299, 728] width 56 height 12
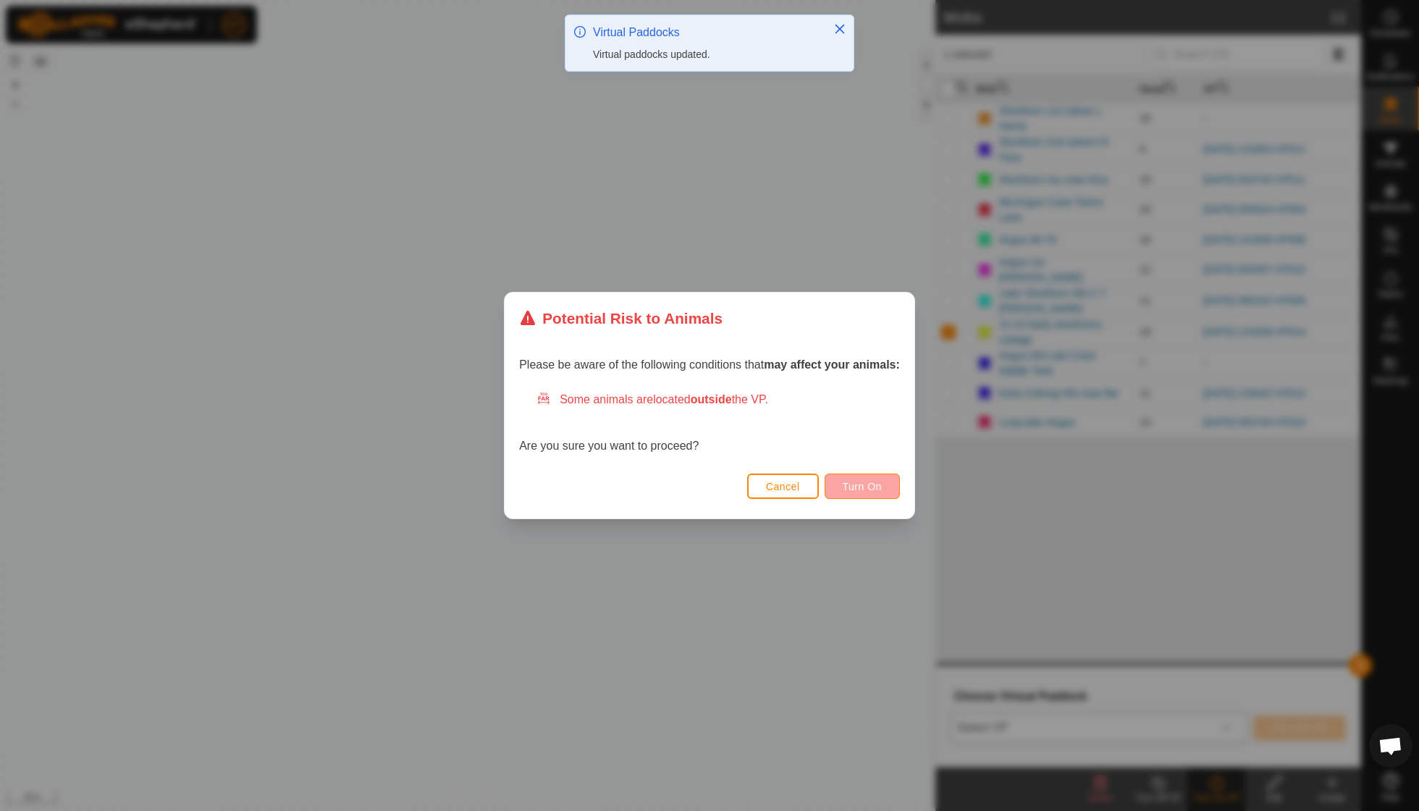
click at [872, 494] on button "Turn On" at bounding box center [861, 485] width 75 height 25
